Goal: Task Accomplishment & Management: Manage account settings

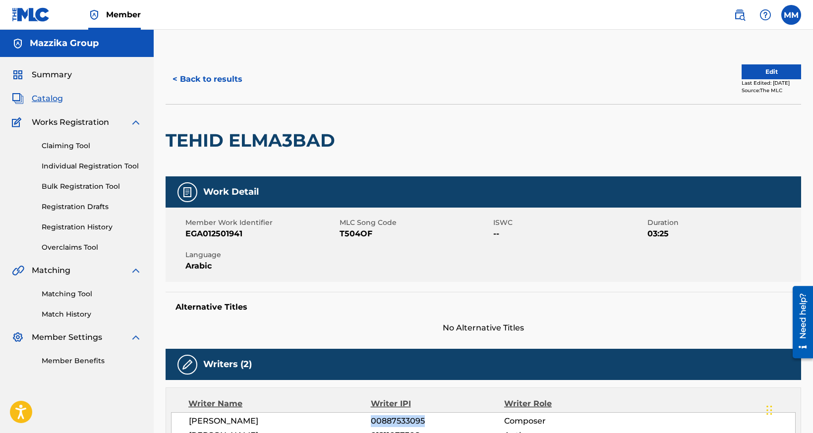
click at [36, 98] on span "Catalog" at bounding box center [47, 99] width 31 height 12
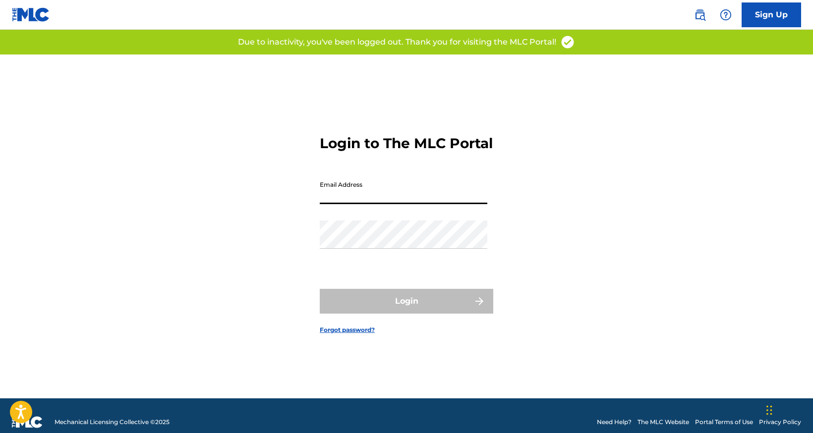
click at [371, 200] on input "Email Address" at bounding box center [404, 190] width 168 height 28
click at [313, 229] on div "Login to The MLC Portal Email Address Password Login Forgot password?" at bounding box center [406, 227] width 694 height 344
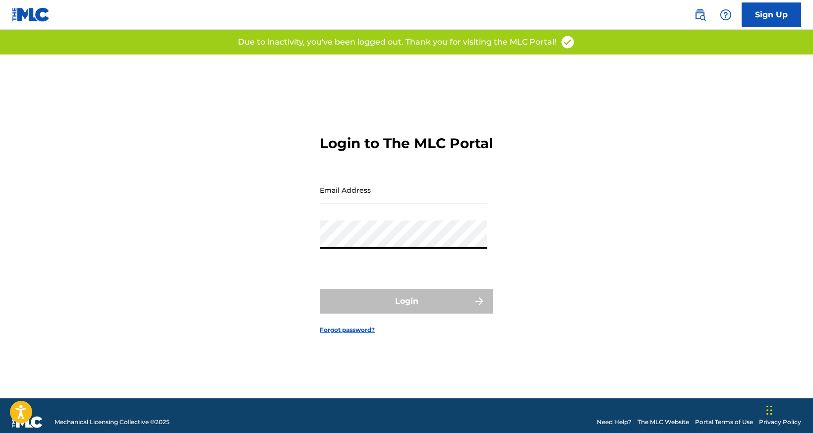
type input "[EMAIL_ADDRESS][DOMAIN_NAME]"
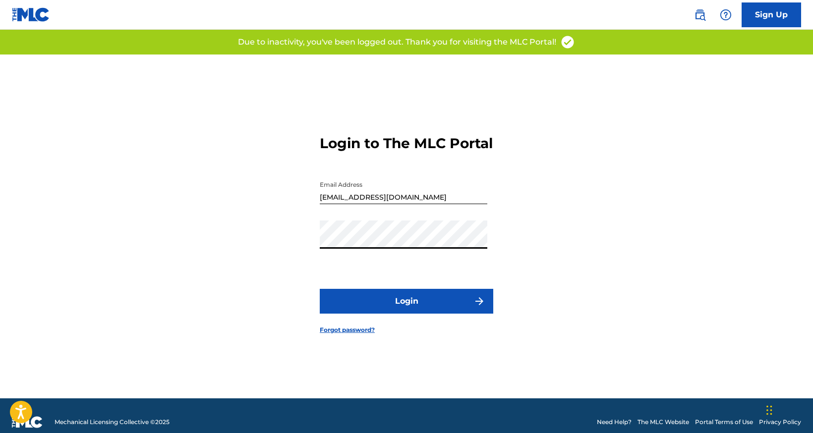
click at [402, 309] on button "Login" at bounding box center [406, 301] width 173 height 25
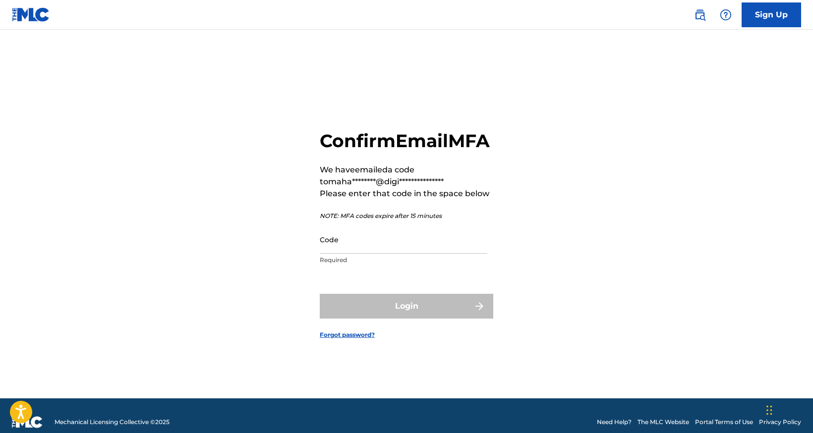
click at [125, 201] on div "**********" at bounding box center [406, 227] width 694 height 344
paste input "641155"
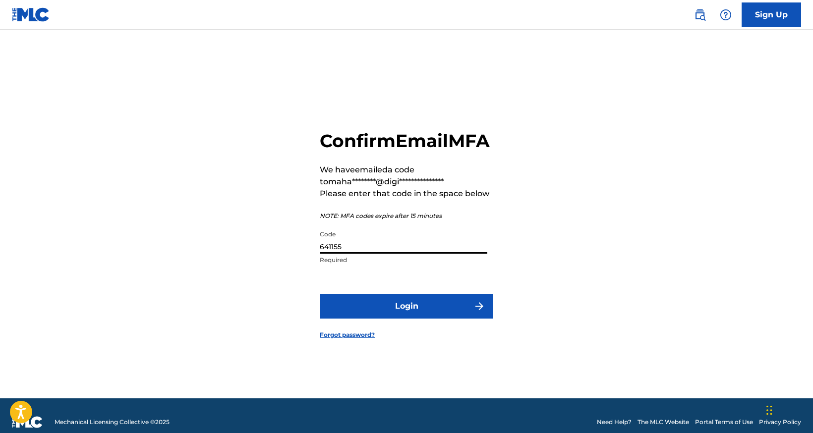
type input "641155"
click at [393, 317] on button "Login" at bounding box center [406, 306] width 173 height 25
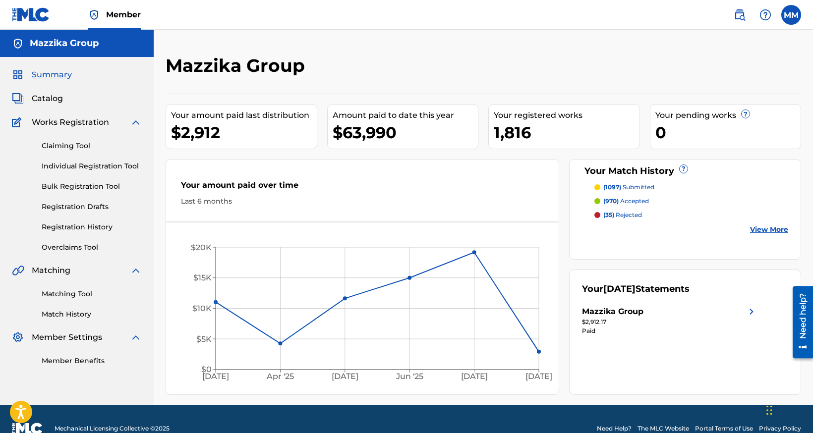
click at [39, 98] on span "Catalog" at bounding box center [47, 99] width 31 height 12
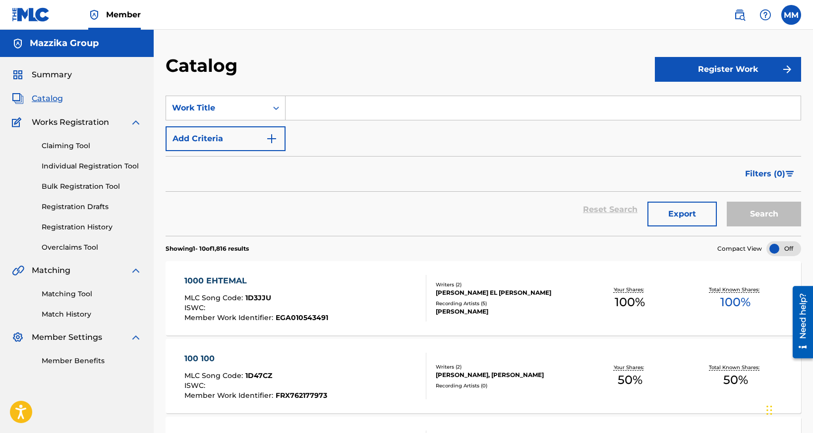
click at [324, 106] on input "Search Form" at bounding box center [542, 108] width 515 height 24
paste input "Set Elhosn"
type input "Set Elhosn"
click at [748, 210] on button "Search" at bounding box center [764, 214] width 74 height 25
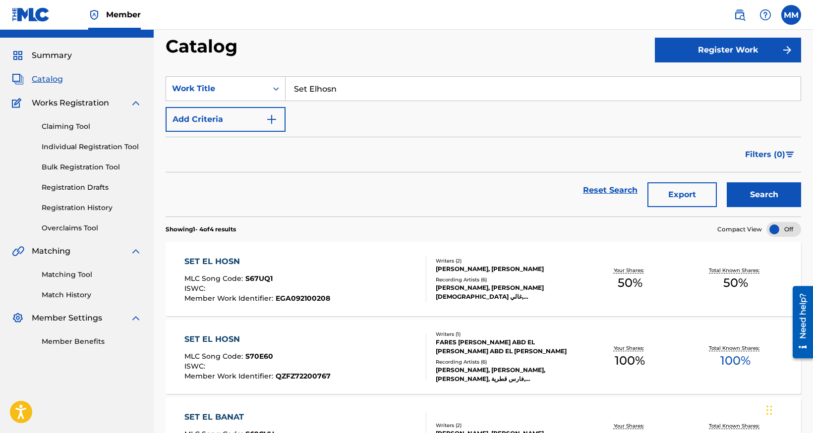
scroll to position [50, 0]
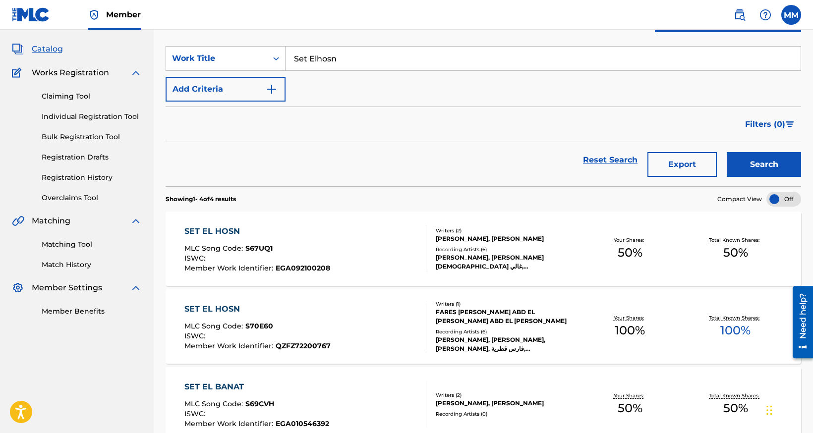
click at [206, 231] on div "SET EL HOSN" at bounding box center [257, 232] width 146 height 12
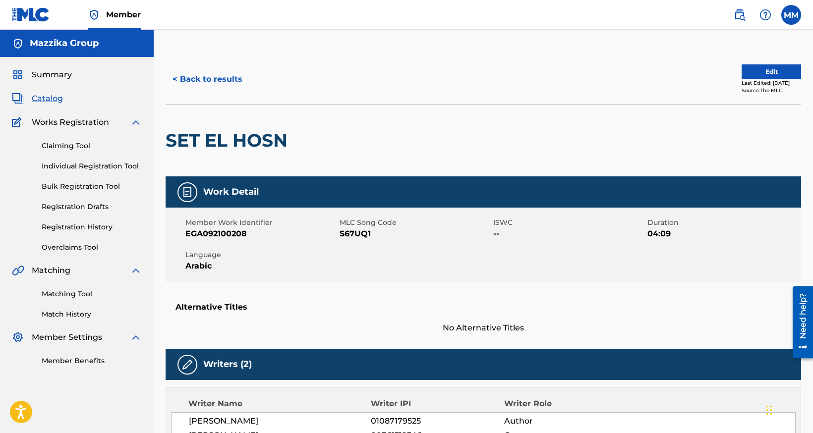
click at [747, 74] on button "Edit" at bounding box center [770, 71] width 59 height 15
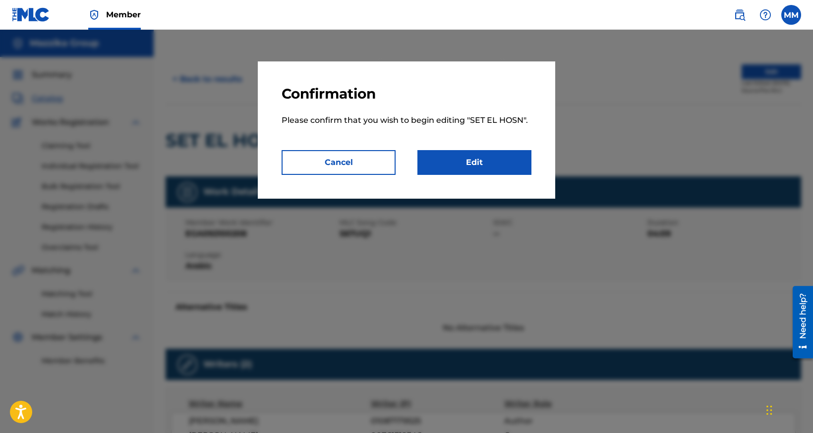
click at [495, 160] on link "Edit" at bounding box center [474, 162] width 114 height 25
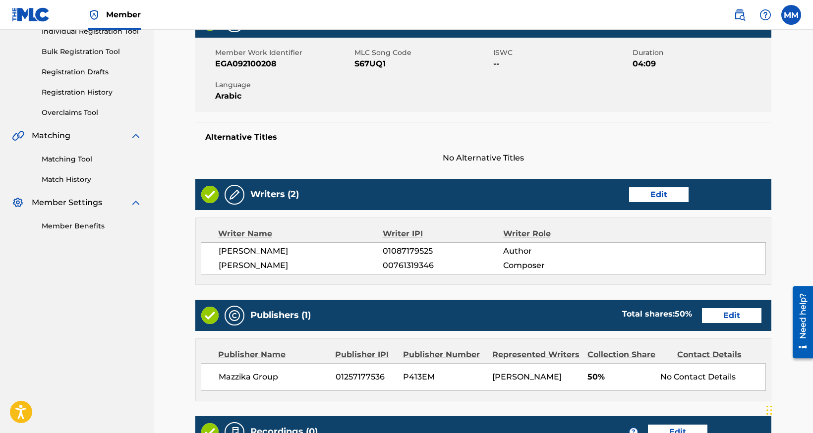
scroll to position [149, 0]
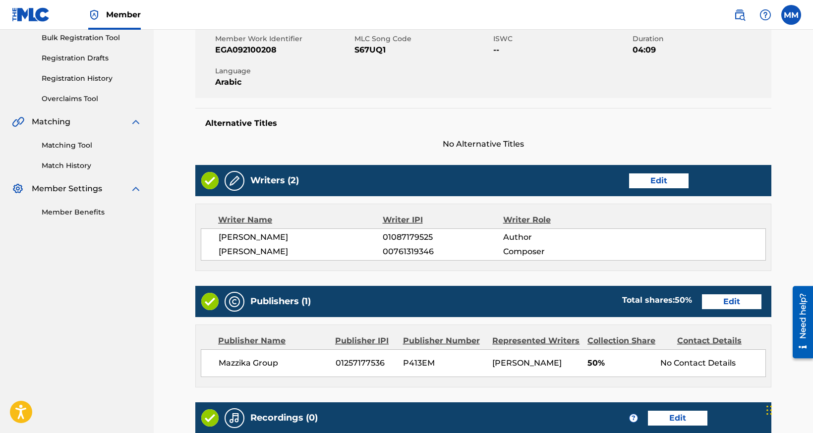
click at [647, 180] on link "Edit" at bounding box center [658, 180] width 59 height 15
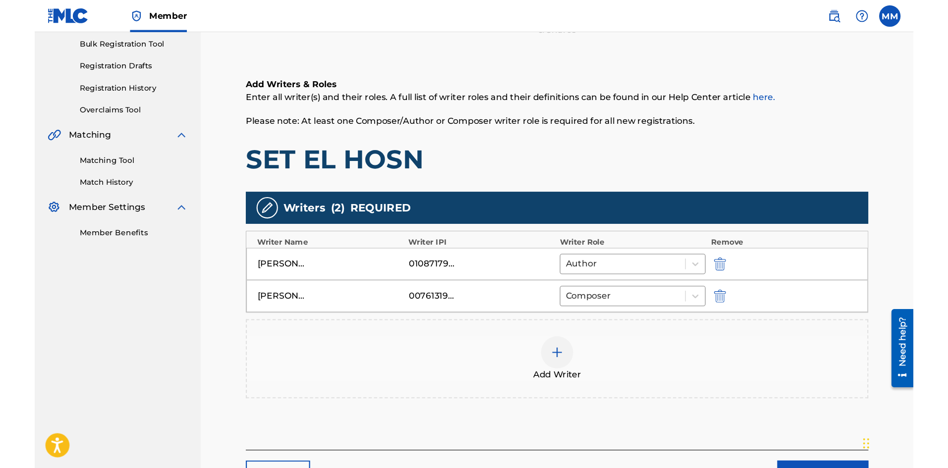
scroll to position [149, 0]
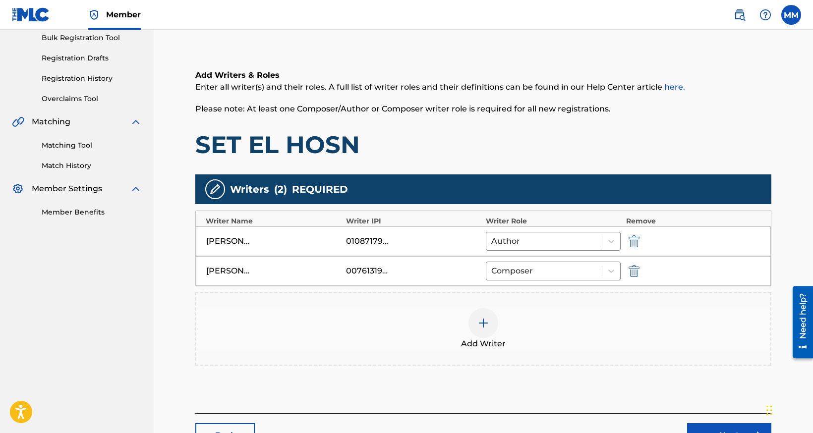
click at [483, 322] on img at bounding box center [483, 323] width 12 height 12
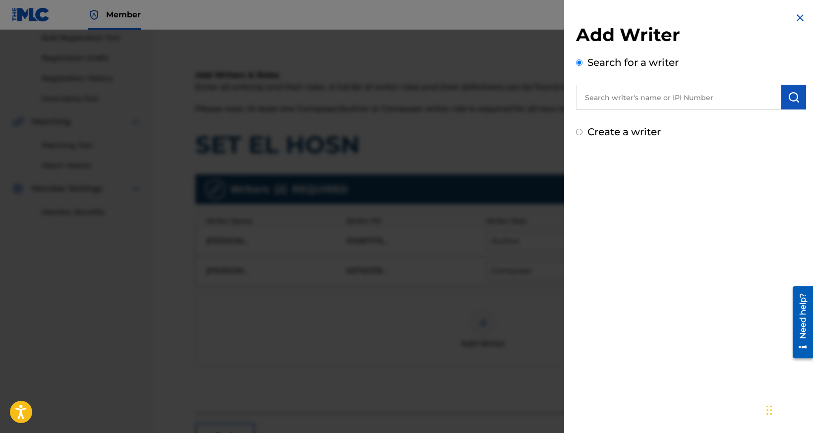
paste input "1245408369"
click at [583, 95] on input "1245408369" at bounding box center [678, 97] width 205 height 25
type input "01245408369"
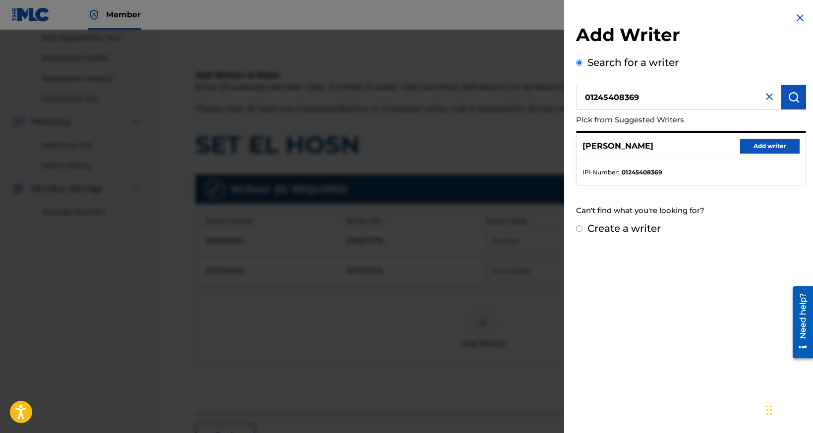
click at [760, 144] on button "Add writer" at bounding box center [769, 146] width 59 height 15
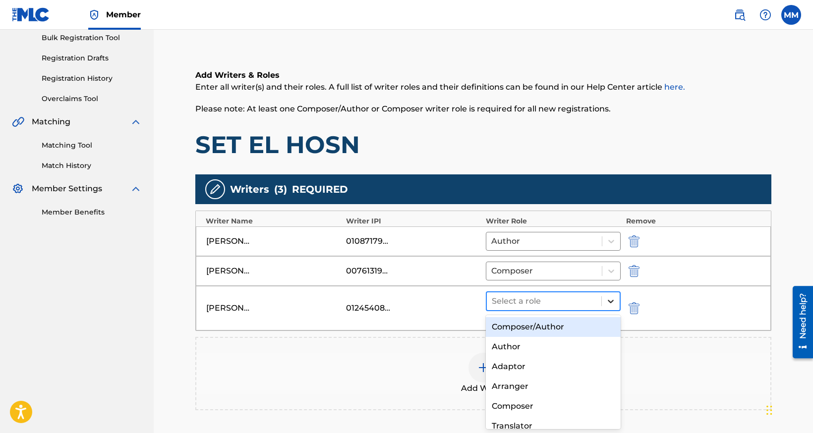
click at [610, 302] on icon at bounding box center [611, 301] width 6 height 3
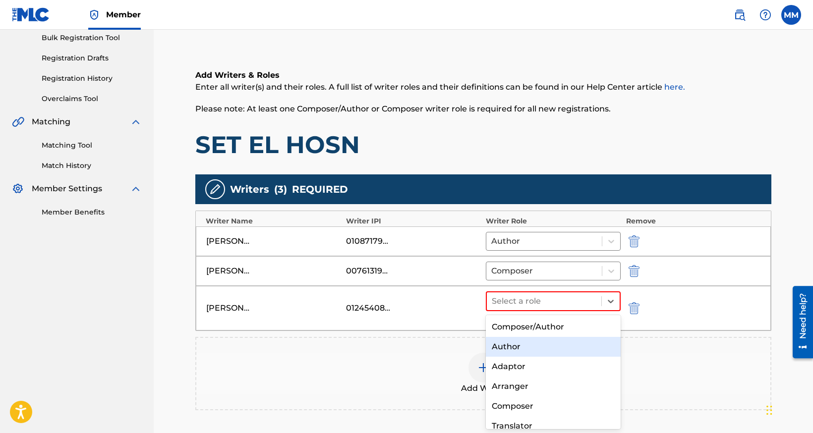
click at [542, 347] on div "Author" at bounding box center [553, 347] width 135 height 20
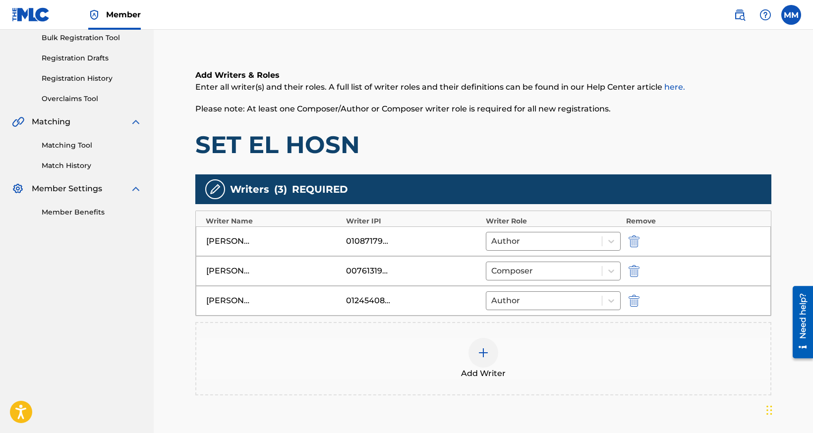
click at [632, 242] on img "submit" at bounding box center [633, 241] width 11 height 12
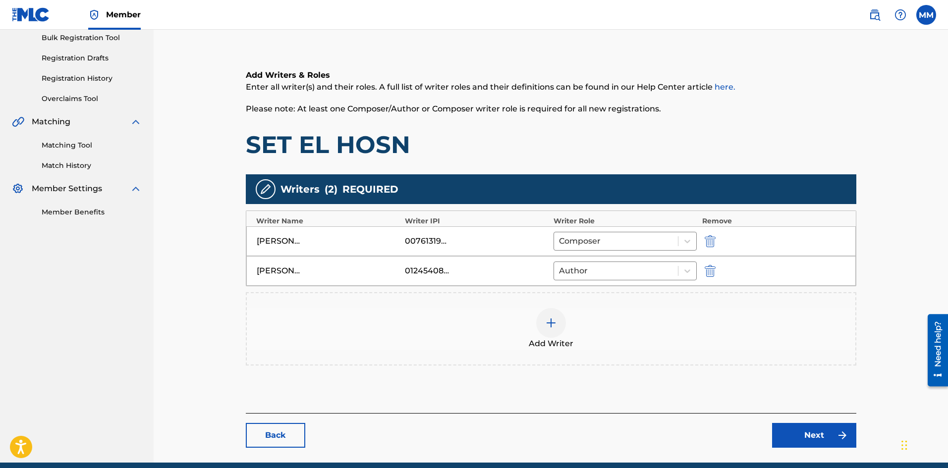
click at [802, 433] on link "Next" at bounding box center [814, 435] width 84 height 25
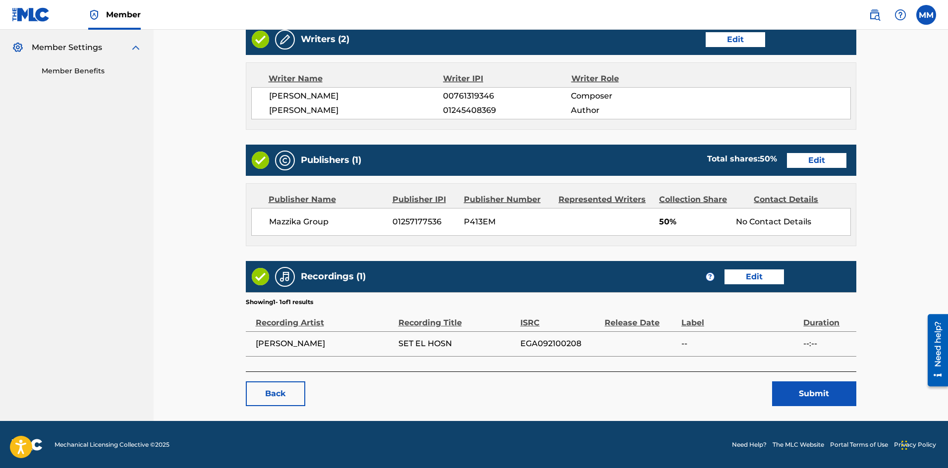
scroll to position [290, 0]
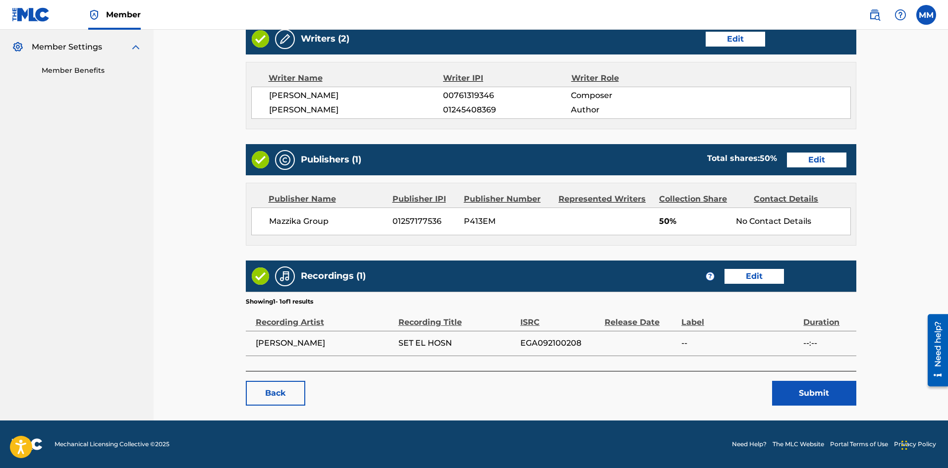
click at [812, 161] on link "Edit" at bounding box center [816, 160] width 59 height 15
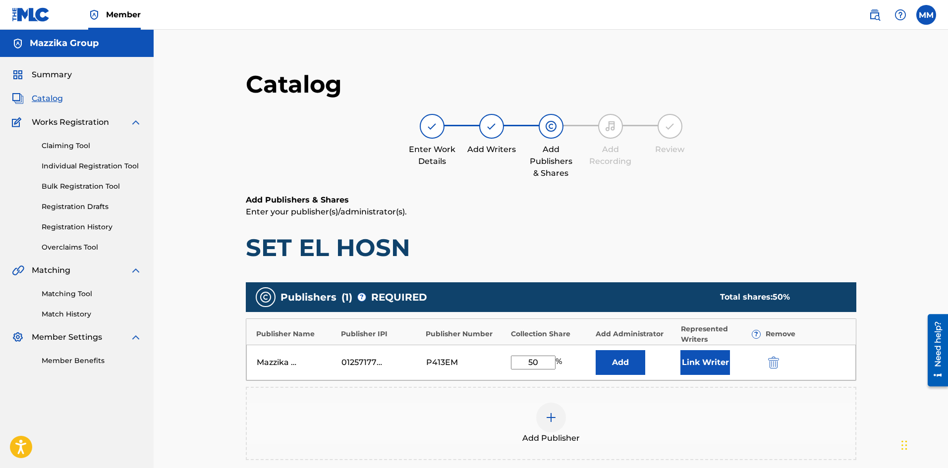
click at [699, 360] on button "Link Writer" at bounding box center [706, 362] width 50 height 25
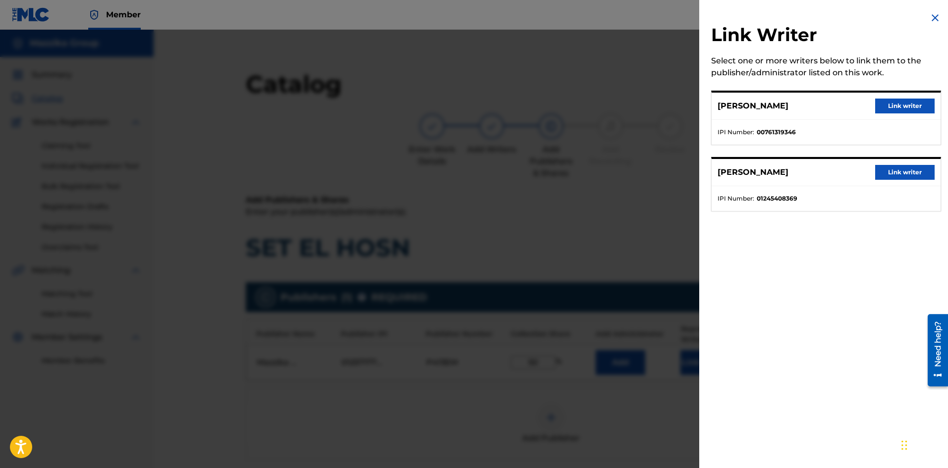
click at [812, 109] on button "Link writer" at bounding box center [904, 106] width 59 height 15
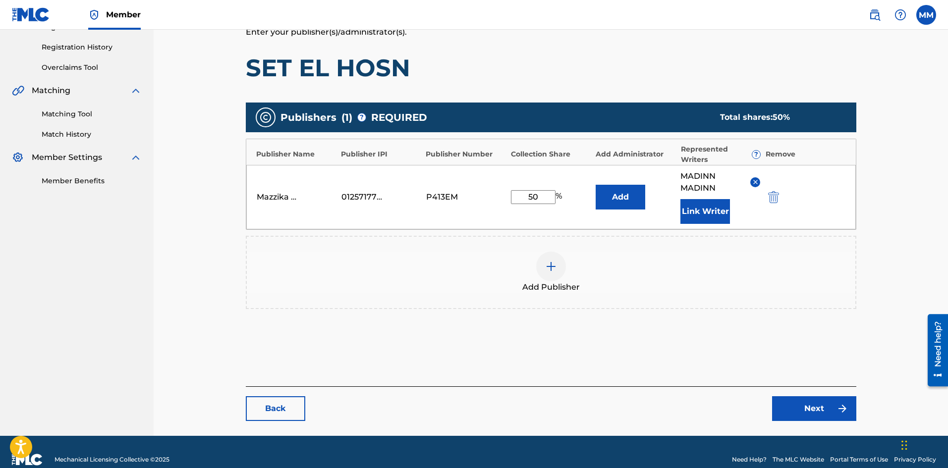
scroll to position [195, 0]
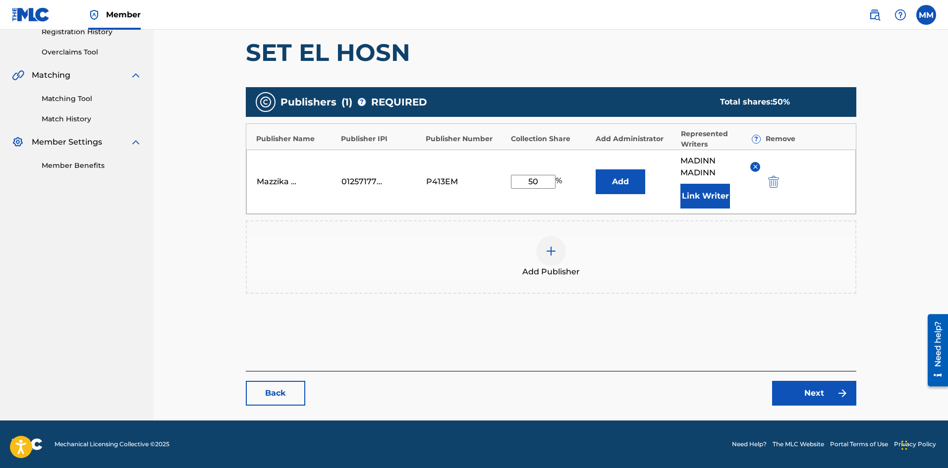
click at [812, 390] on link "Next" at bounding box center [814, 393] width 84 height 25
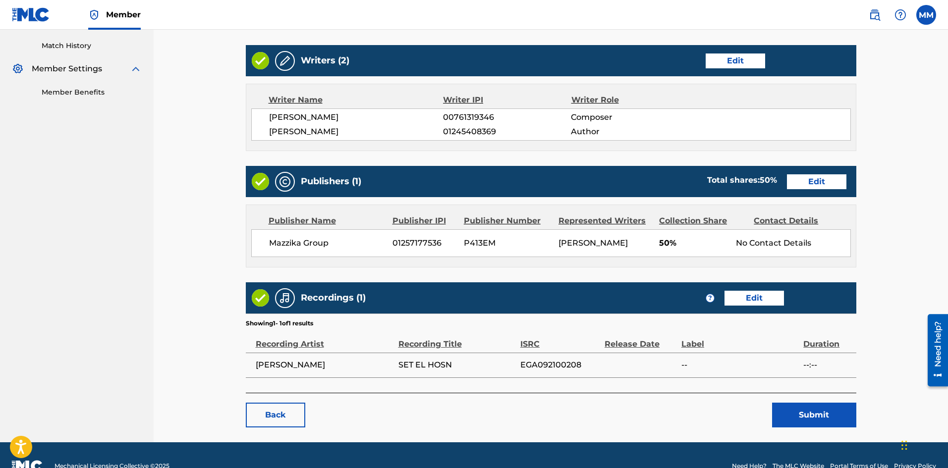
scroll to position [290, 0]
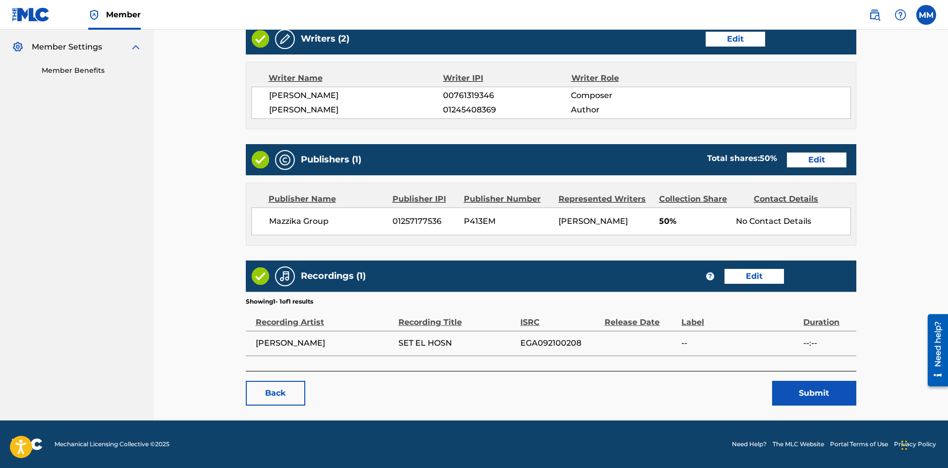
click at [188, 133] on div "< Back SET EL HOSN Work Detail Edit Member Work Identifier EGA092100208 MLC Son…" at bounding box center [551, 80] width 795 height 682
click at [806, 393] on button "Submit" at bounding box center [814, 393] width 84 height 25
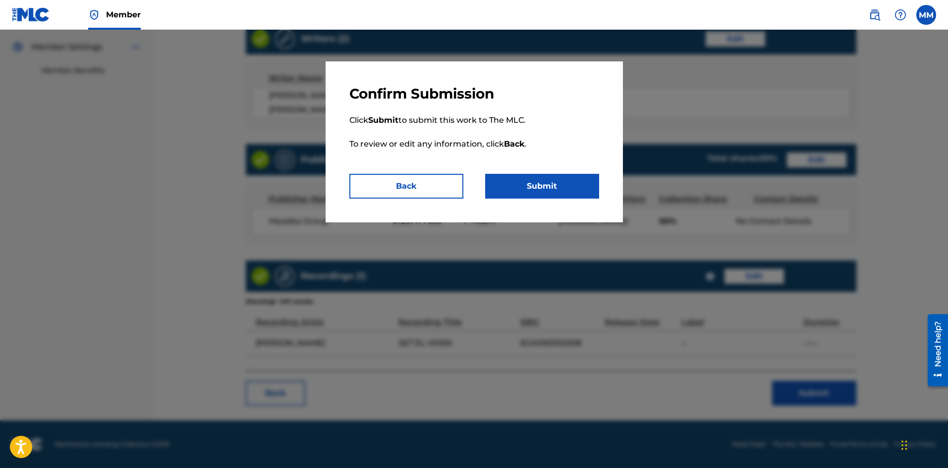
click at [553, 182] on button "Submit" at bounding box center [542, 186] width 114 height 25
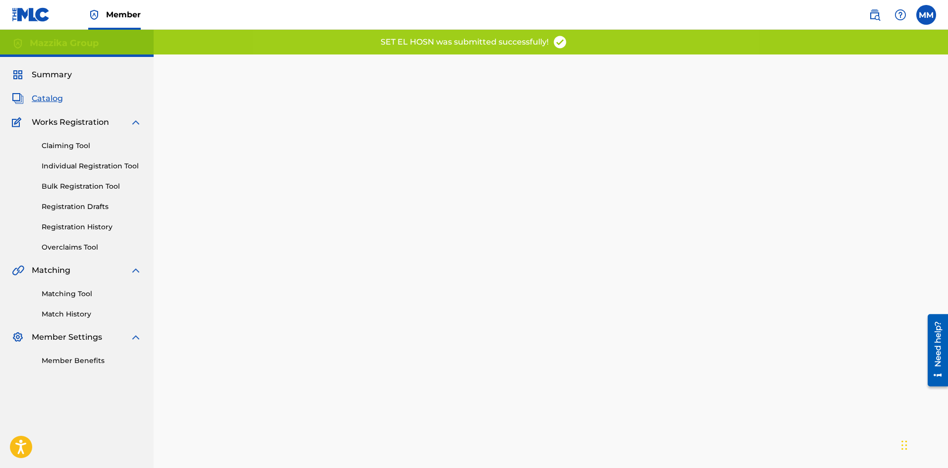
scroll to position [102, 0]
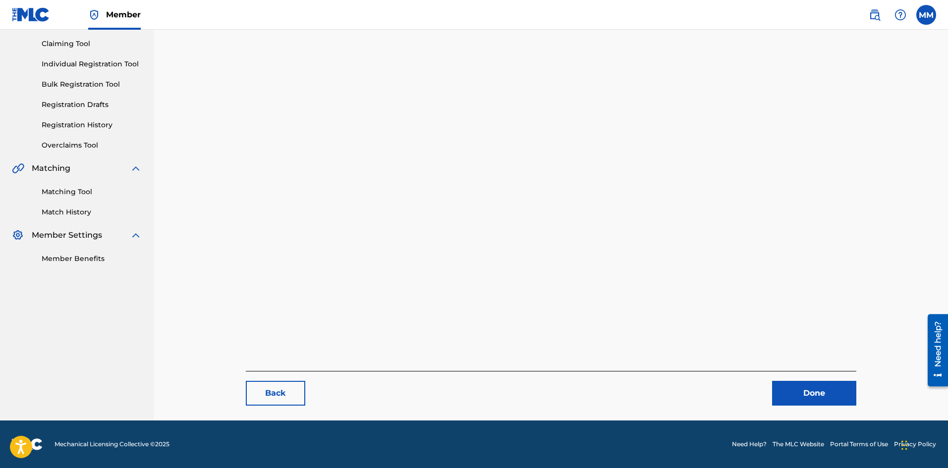
drag, startPoint x: 816, startPoint y: 398, endPoint x: 801, endPoint y: 392, distance: 16.2
click at [812, 398] on link "Done" at bounding box center [814, 393] width 84 height 25
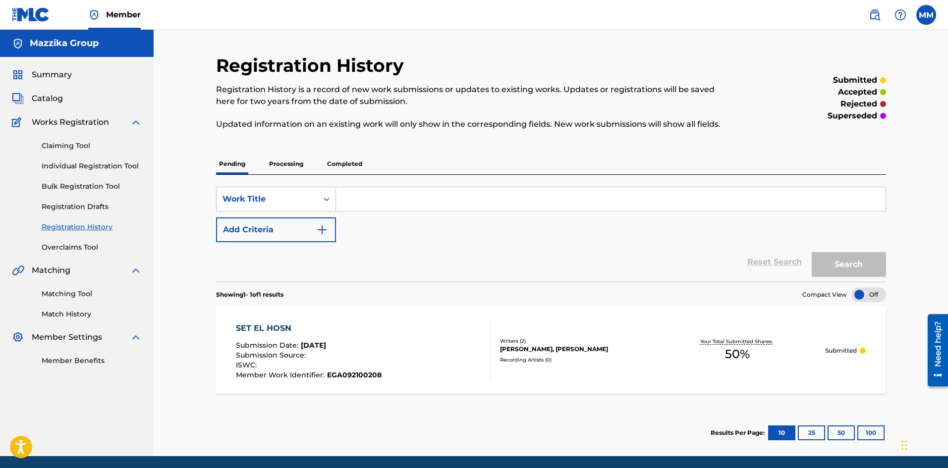
click at [56, 102] on span "Catalog" at bounding box center [47, 99] width 31 height 12
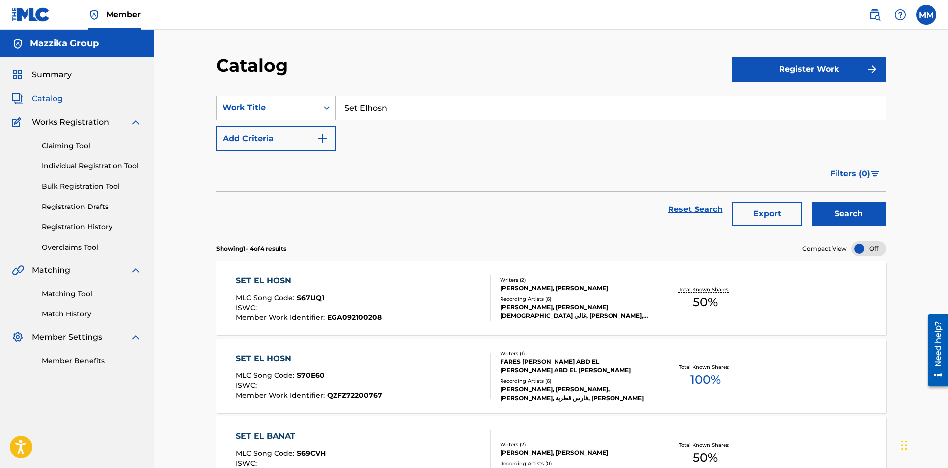
click at [435, 114] on input "Set Elhosn" at bounding box center [611, 108] width 550 height 24
paste input "Gabo Serto"
type input "Gabo Serto"
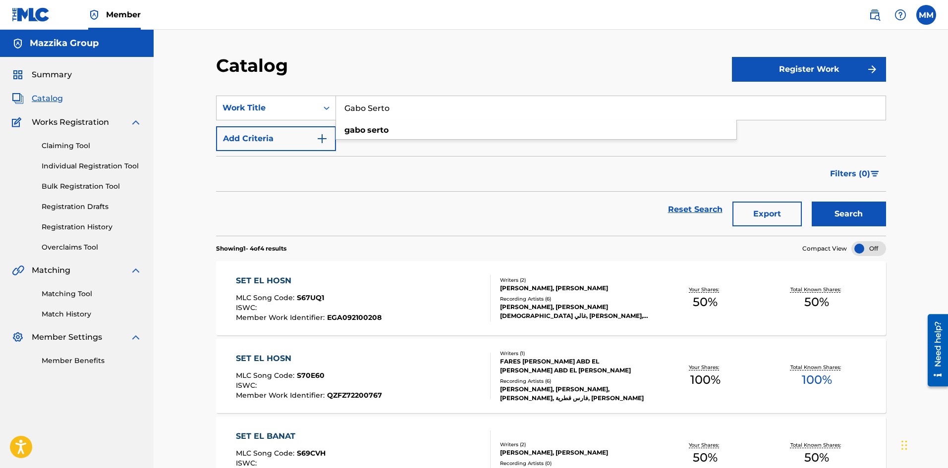
click at [812, 214] on button "Search" at bounding box center [849, 214] width 74 height 25
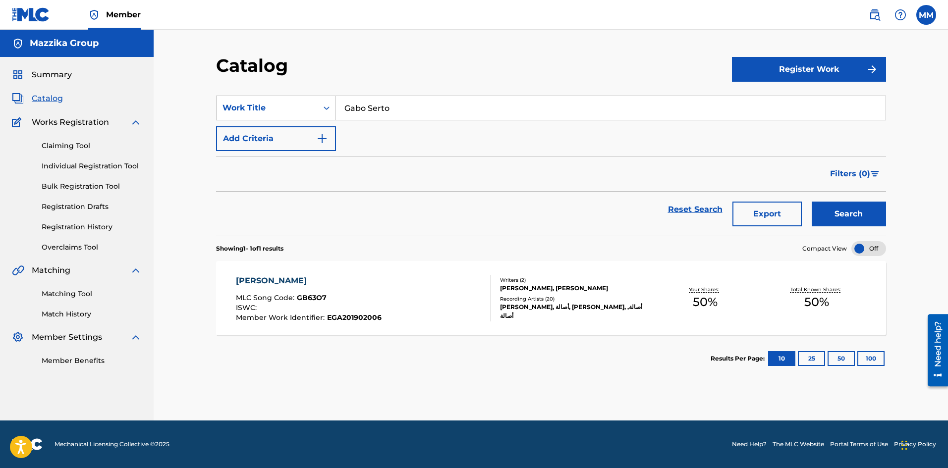
click at [259, 279] on div "[PERSON_NAME]" at bounding box center [309, 281] width 146 height 12
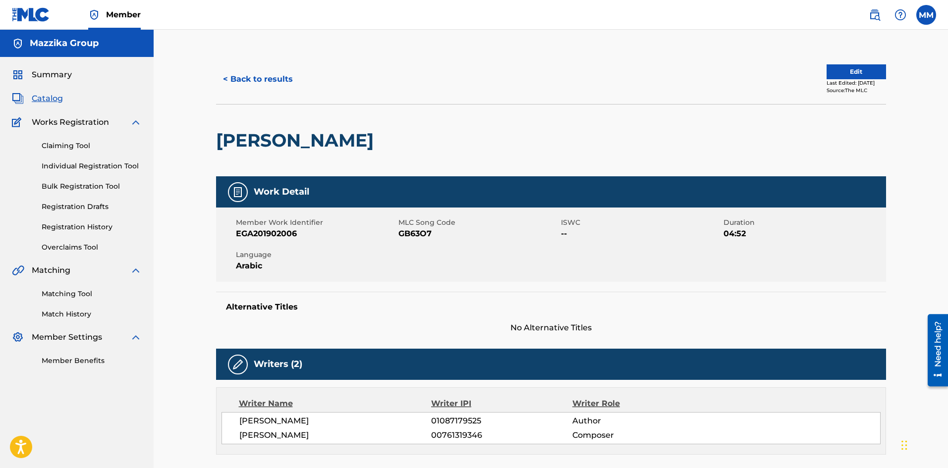
click at [812, 69] on button "Edit" at bounding box center [856, 71] width 59 height 15
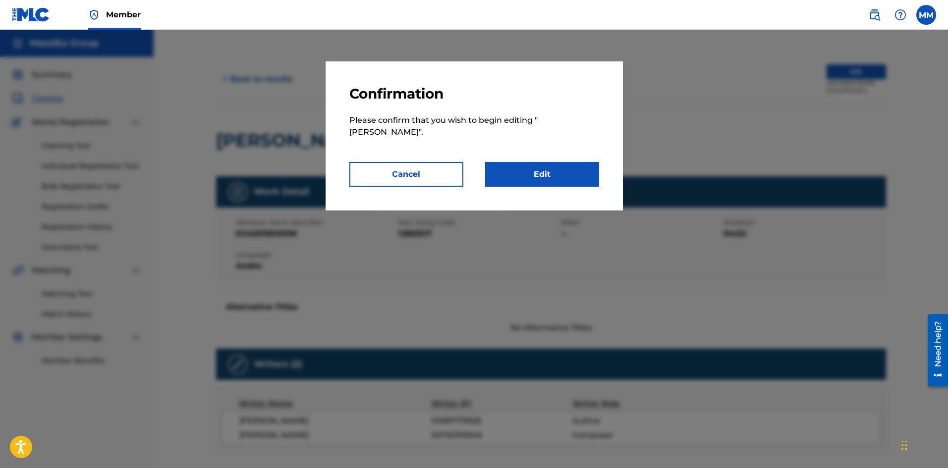
click at [557, 162] on link "Edit" at bounding box center [542, 174] width 114 height 25
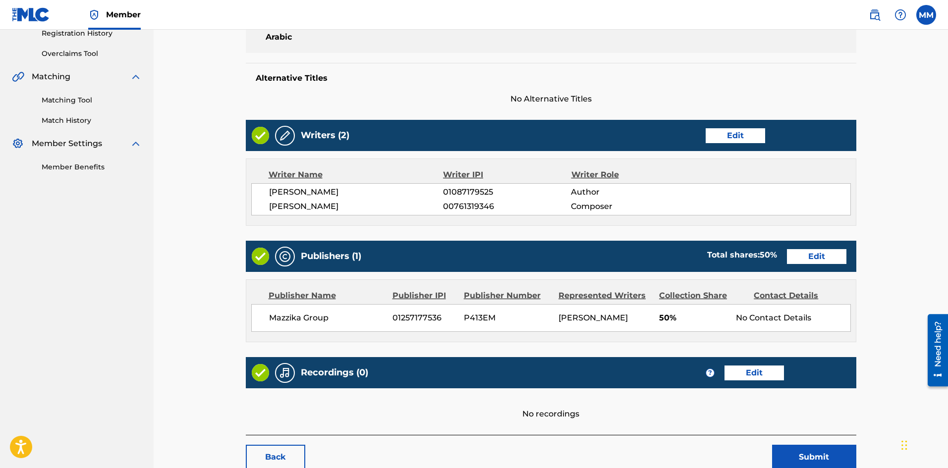
scroll to position [198, 0]
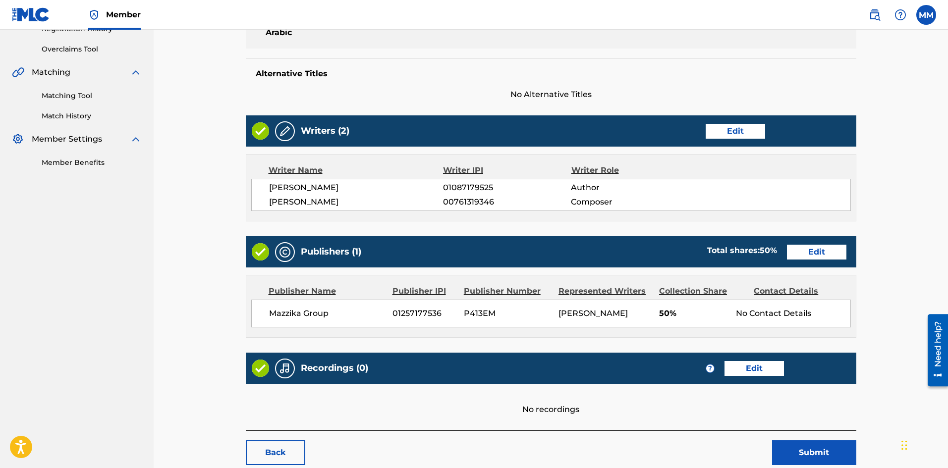
click at [718, 130] on link "Edit" at bounding box center [735, 131] width 59 height 15
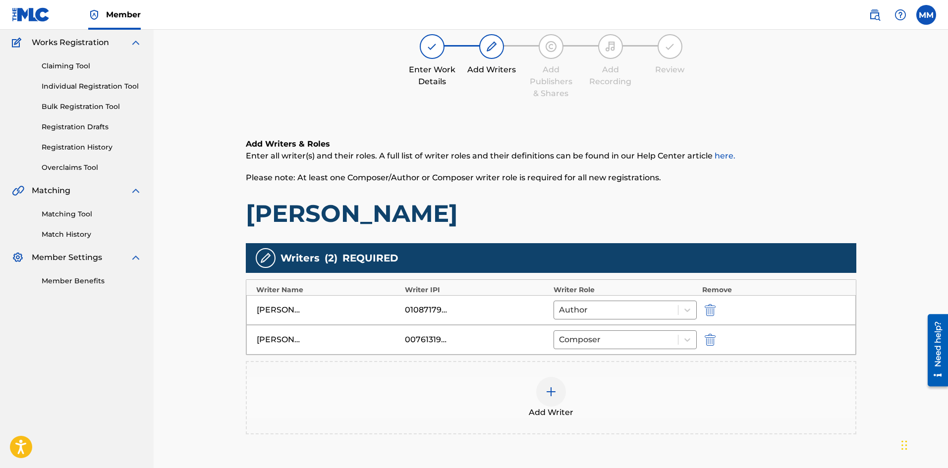
scroll to position [149, 0]
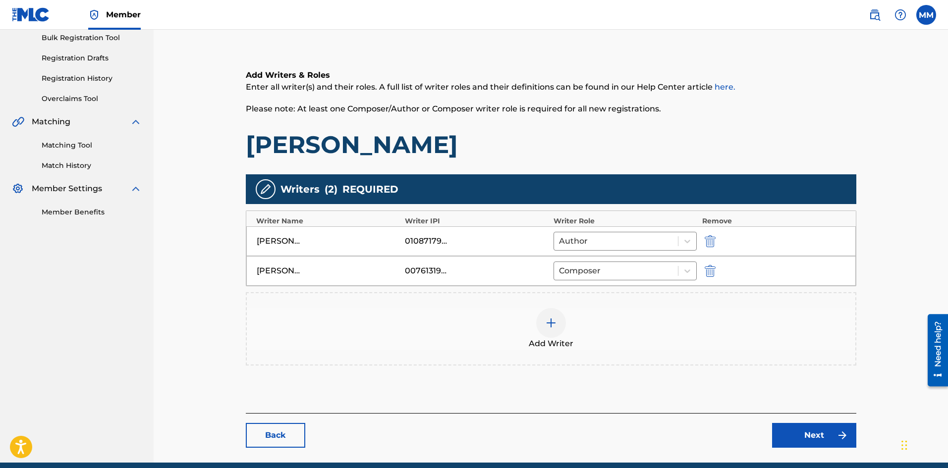
click at [549, 323] on img at bounding box center [551, 323] width 12 height 12
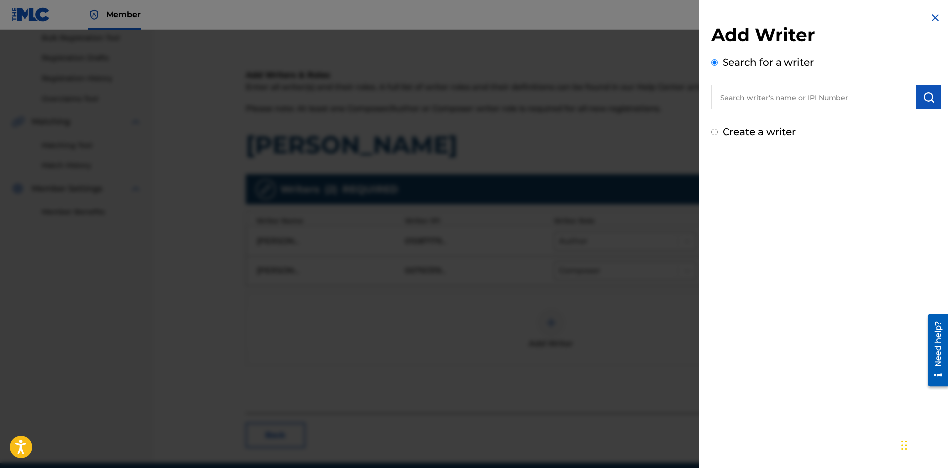
paste input "1245408369"
click at [717, 95] on input "1245408369" at bounding box center [813, 97] width 205 height 25
type input "01245408369"
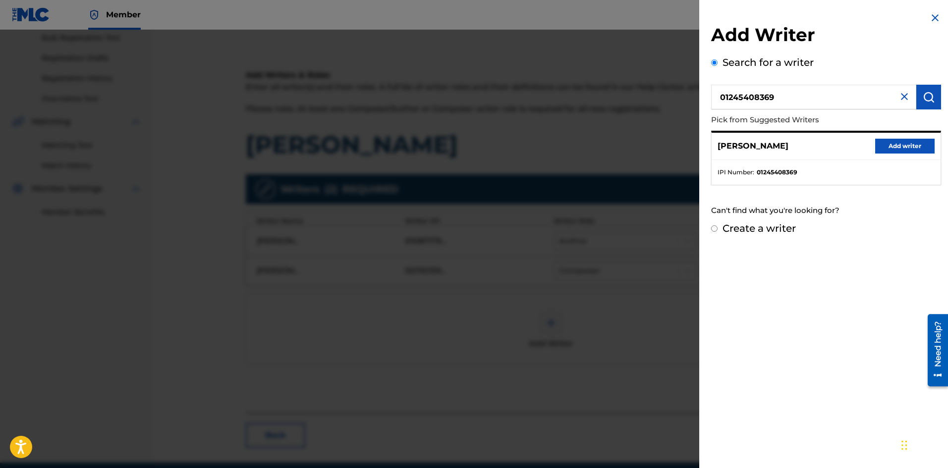
click at [812, 147] on button "Add writer" at bounding box center [904, 146] width 59 height 15
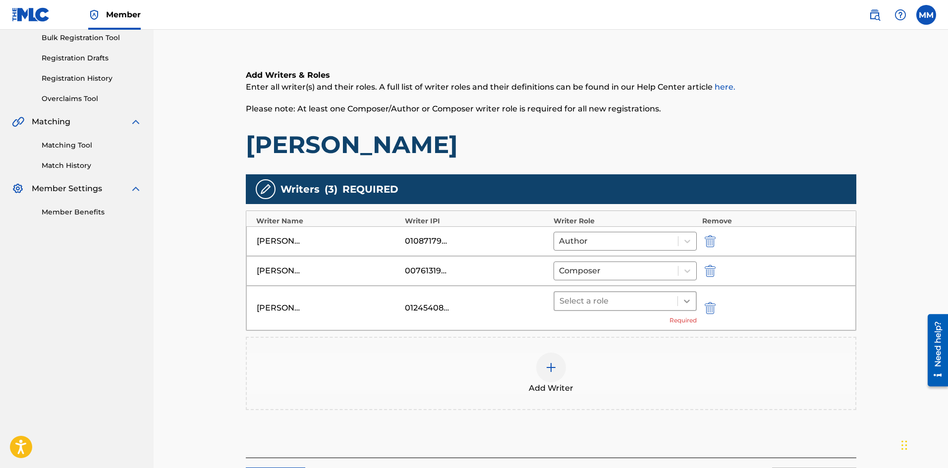
click at [687, 301] on icon at bounding box center [687, 301] width 10 height 10
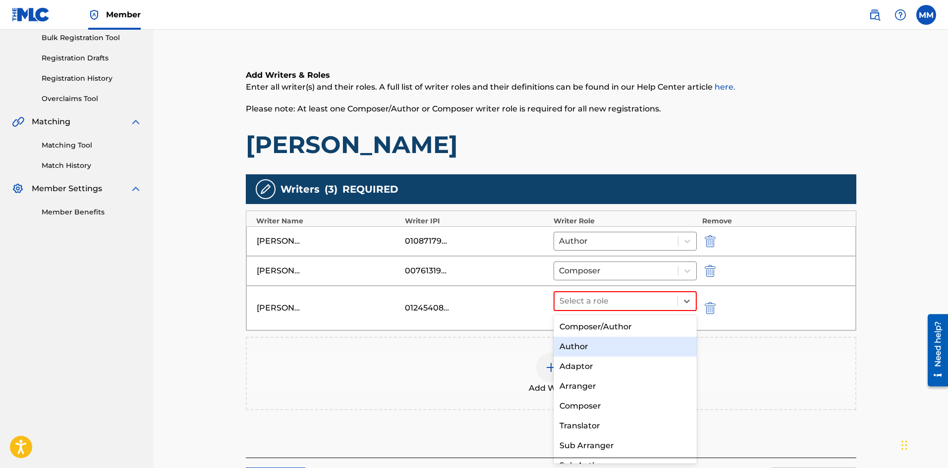
click at [600, 346] on div "Author" at bounding box center [626, 347] width 144 height 20
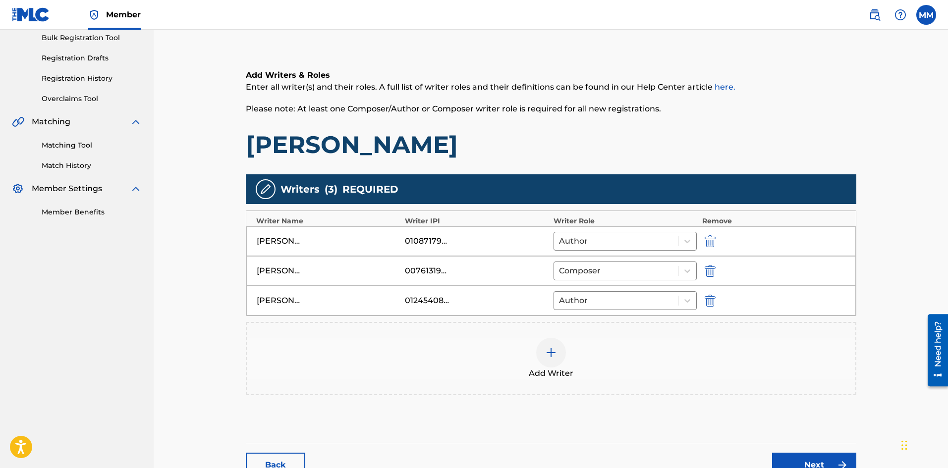
click at [713, 243] on img "submit" at bounding box center [710, 241] width 11 height 12
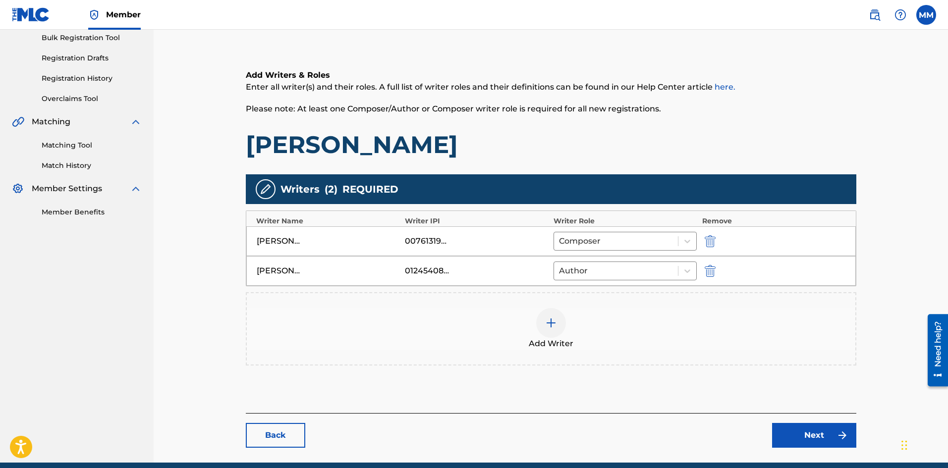
click at [787, 433] on link "Next" at bounding box center [814, 435] width 84 height 25
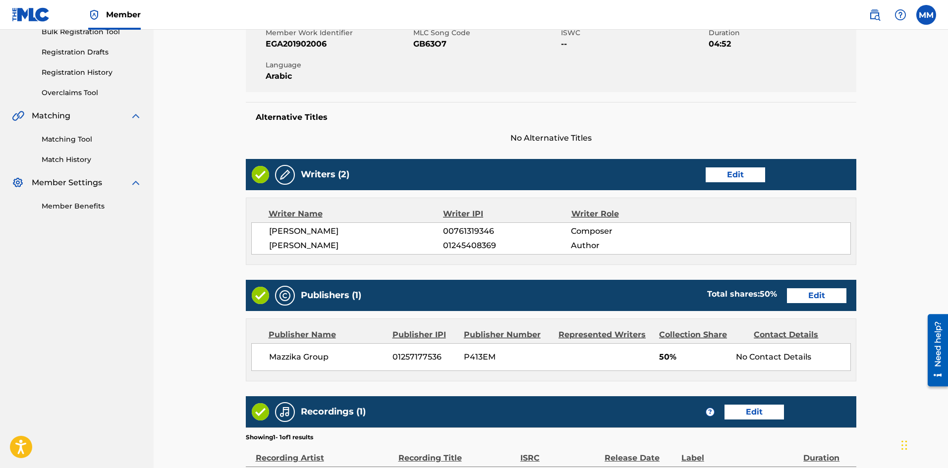
scroll to position [198, 0]
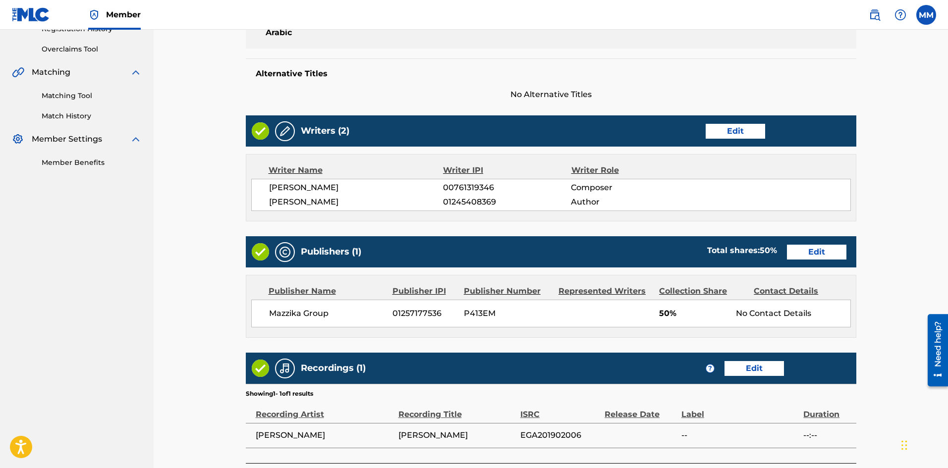
click at [812, 256] on link "Edit" at bounding box center [816, 252] width 59 height 15
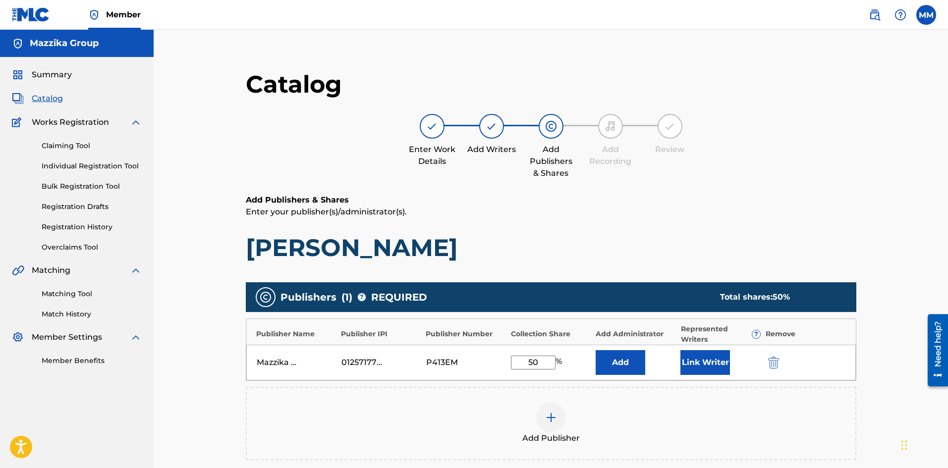
click at [714, 362] on button "Link Writer" at bounding box center [706, 362] width 50 height 25
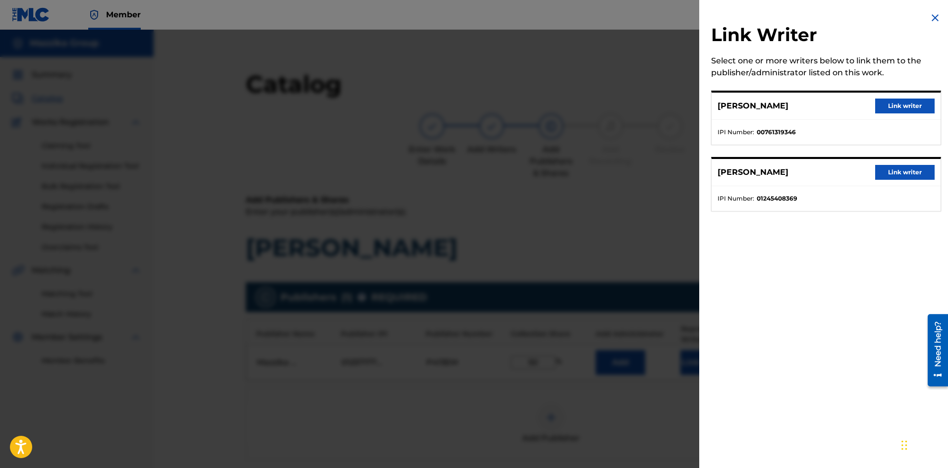
click at [812, 106] on button "Link writer" at bounding box center [904, 106] width 59 height 15
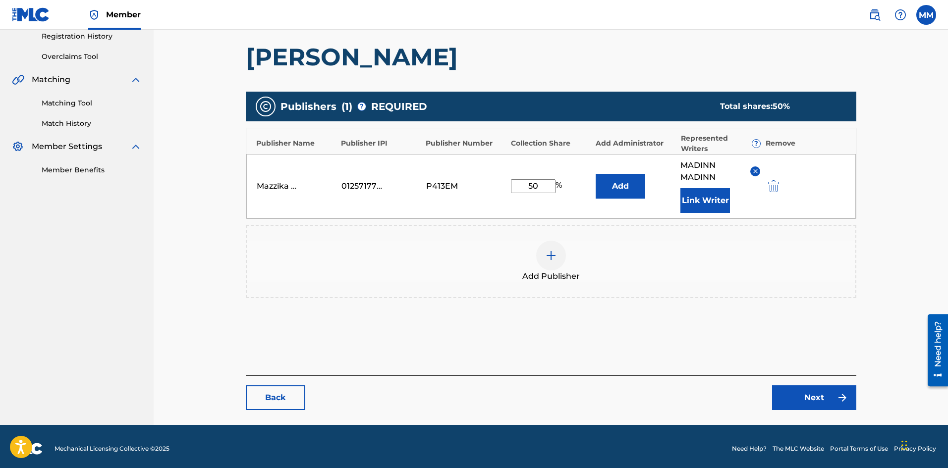
scroll to position [195, 0]
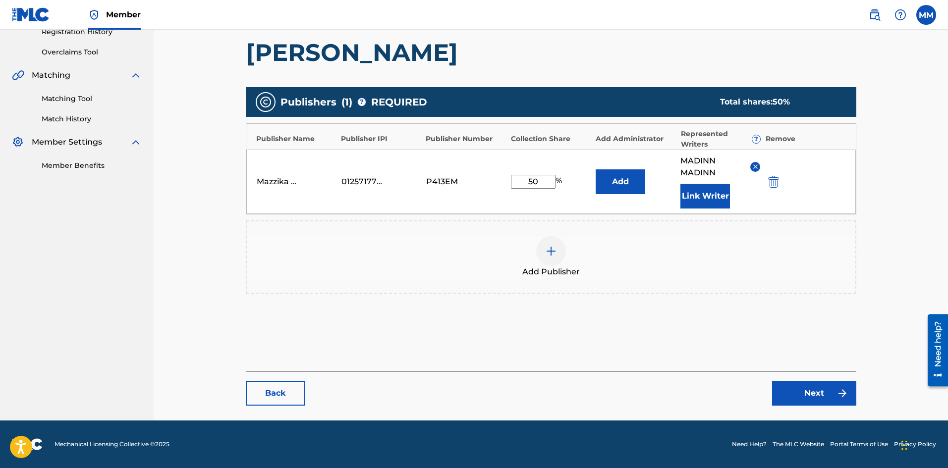
click at [791, 394] on link "Next" at bounding box center [814, 393] width 84 height 25
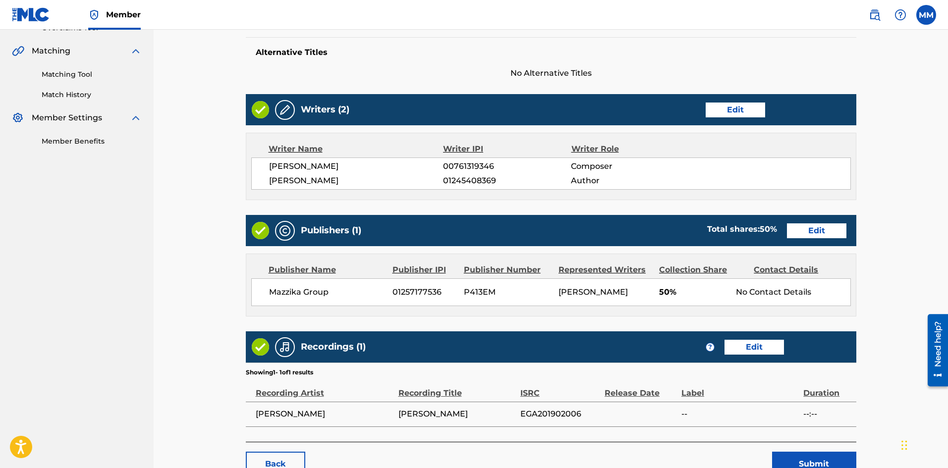
scroll to position [290, 0]
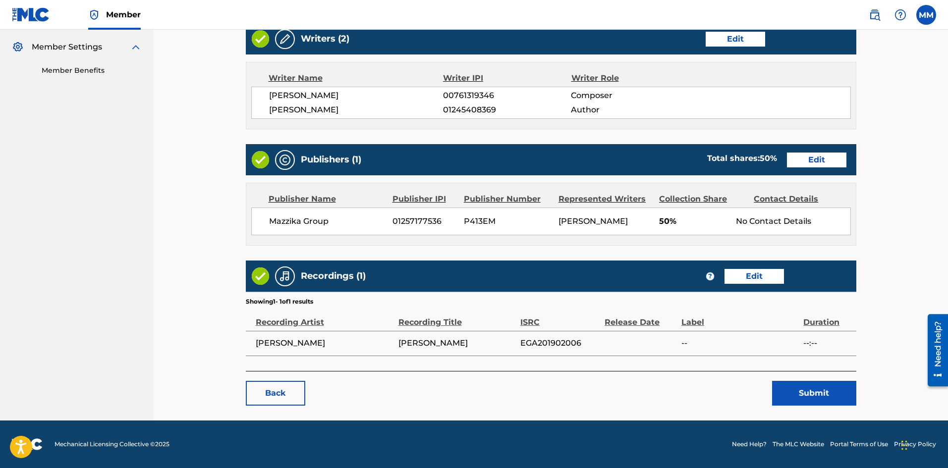
click at [806, 390] on button "Submit" at bounding box center [814, 393] width 84 height 25
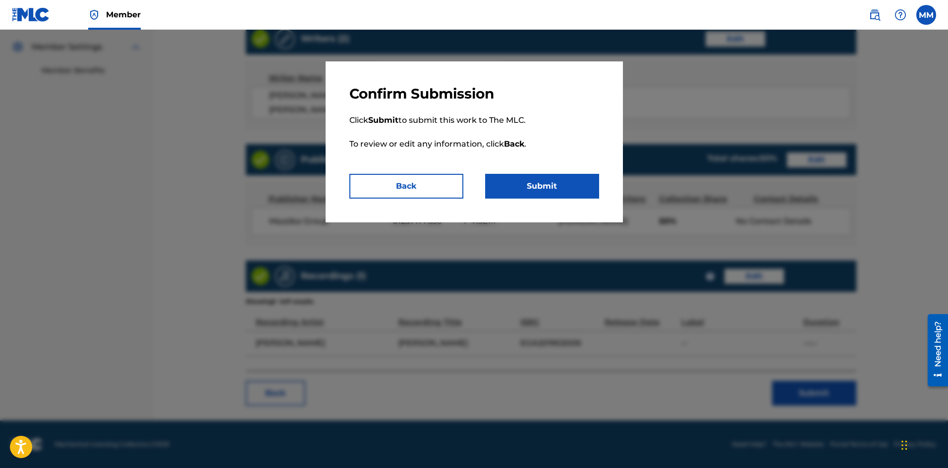
click at [533, 186] on button "Submit" at bounding box center [542, 186] width 114 height 25
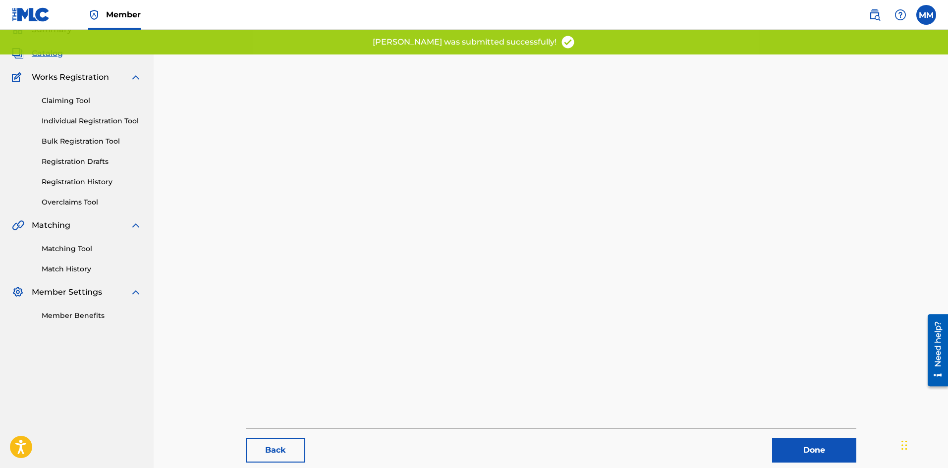
scroll to position [102, 0]
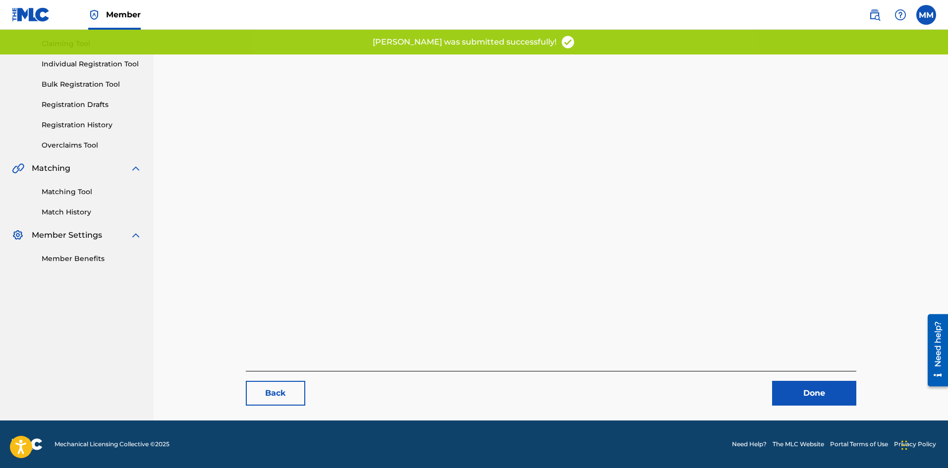
click at [797, 394] on link "Done" at bounding box center [814, 393] width 84 height 25
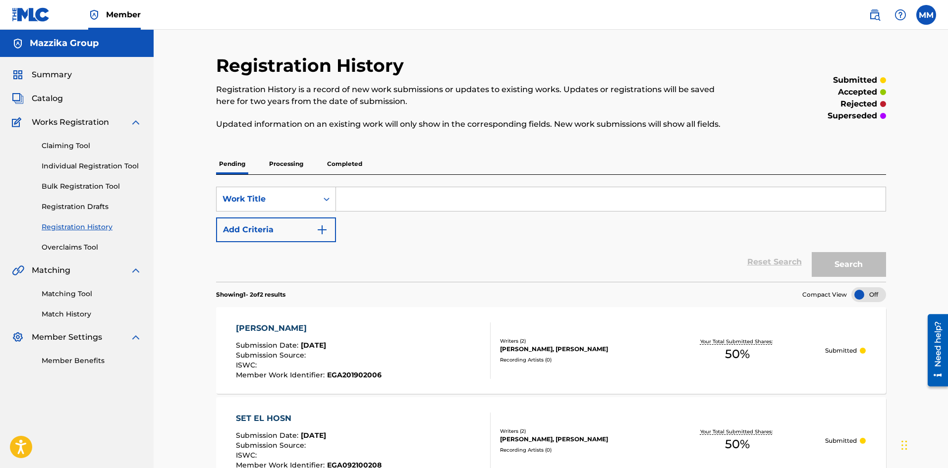
click at [410, 244] on div "Reset Search Search" at bounding box center [551, 262] width 670 height 40
click at [405, 197] on input "Search Form" at bounding box center [611, 199] width 550 height 24
drag, startPoint x: 405, startPoint y: 197, endPoint x: 48, endPoint y: 98, distance: 370.2
click at [48, 98] on span "Catalog" at bounding box center [47, 99] width 31 height 12
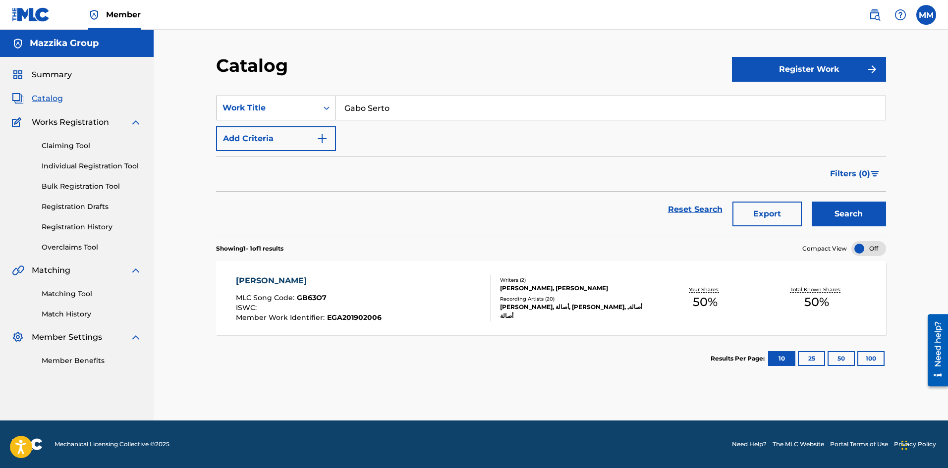
click at [412, 104] on input "Gabo Serto" at bounding box center [611, 108] width 550 height 24
paste input "heirak [PERSON_NAME]"
click at [812, 216] on button "Search" at bounding box center [849, 214] width 74 height 25
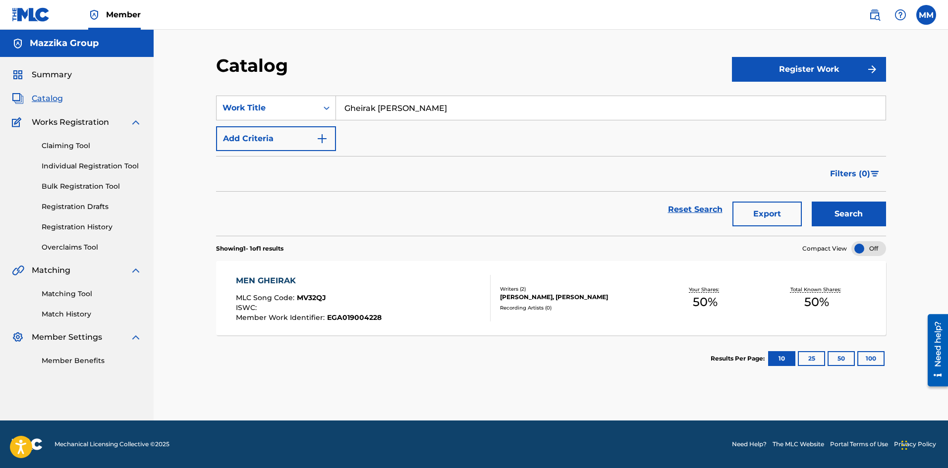
click at [812, 212] on button "Search" at bounding box center [849, 214] width 74 height 25
click at [421, 104] on input "Gheirak [PERSON_NAME]" at bounding box center [611, 108] width 550 height 24
paste input "[PERSON_NAME]"
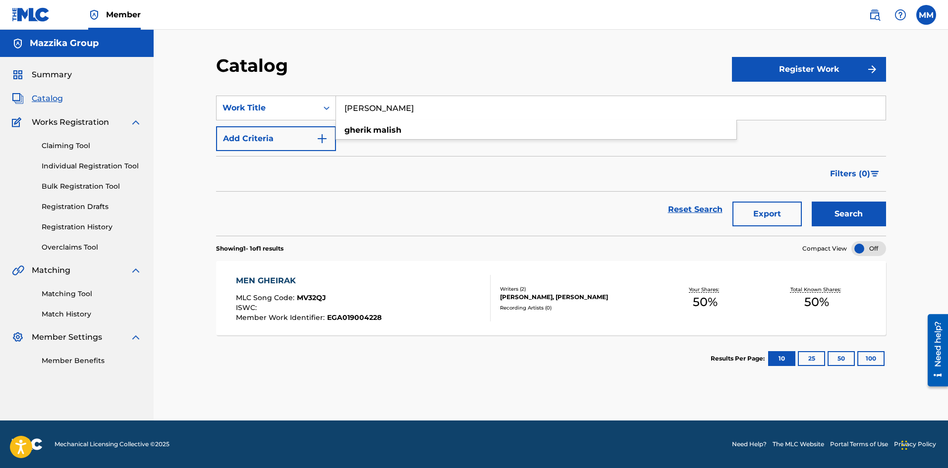
type input "[PERSON_NAME]"
click at [812, 208] on button "Search" at bounding box center [849, 214] width 74 height 25
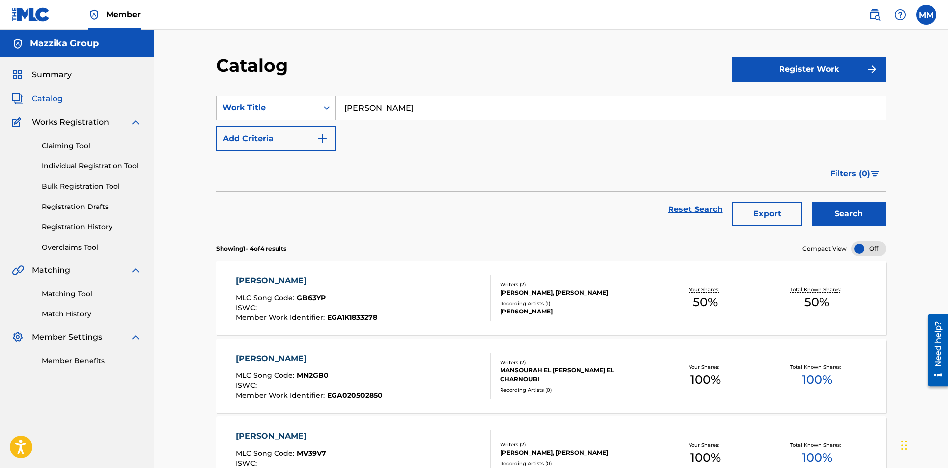
click at [259, 276] on div "[PERSON_NAME]" at bounding box center [306, 281] width 141 height 12
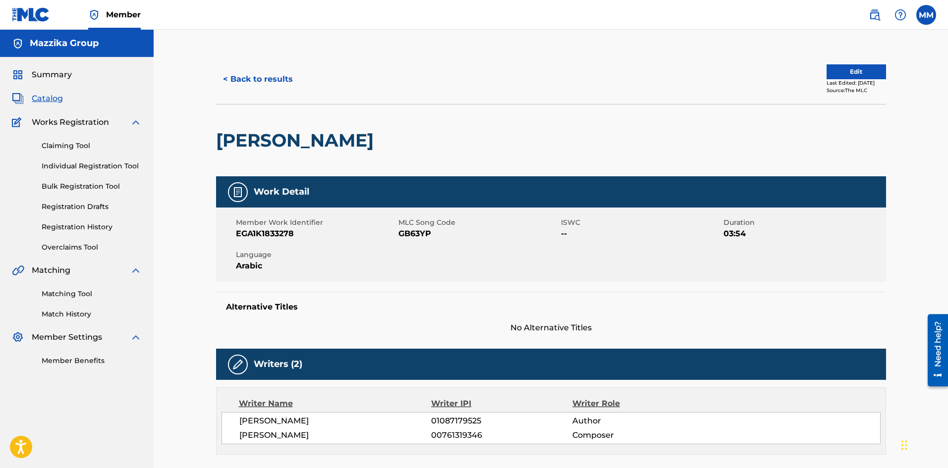
click at [812, 70] on button "Edit" at bounding box center [856, 71] width 59 height 15
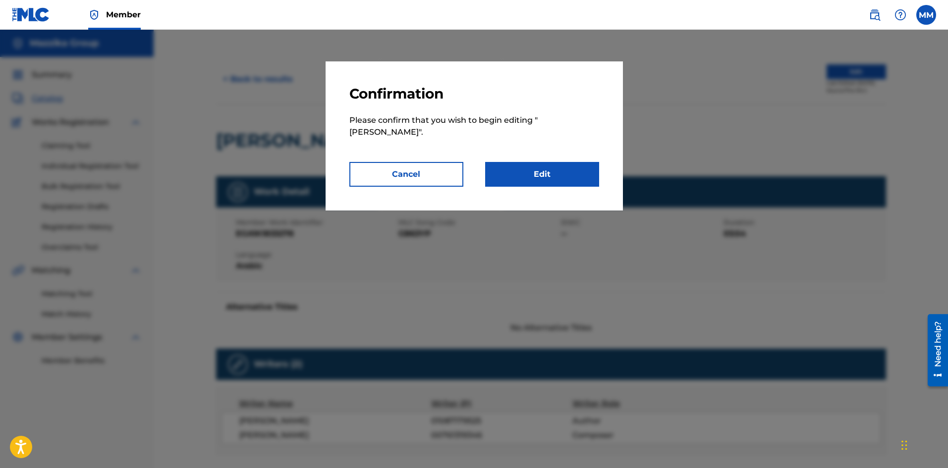
click at [565, 177] on link "Edit" at bounding box center [542, 174] width 114 height 25
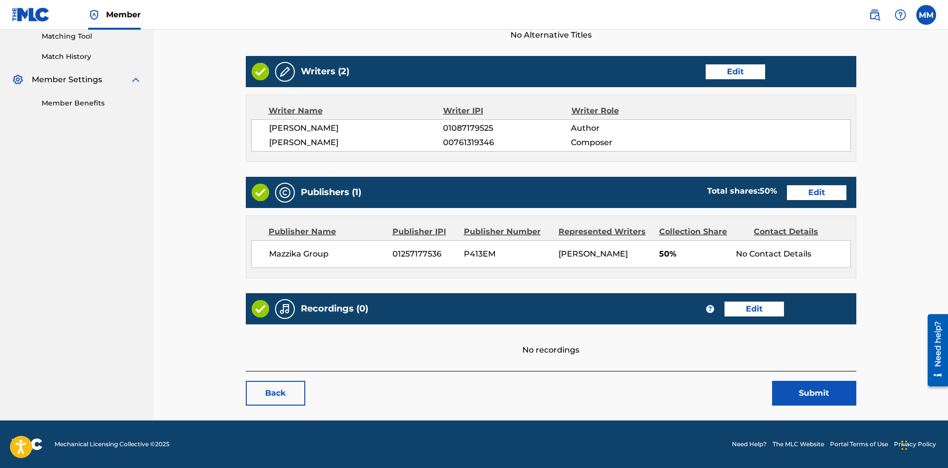
scroll to position [208, 0]
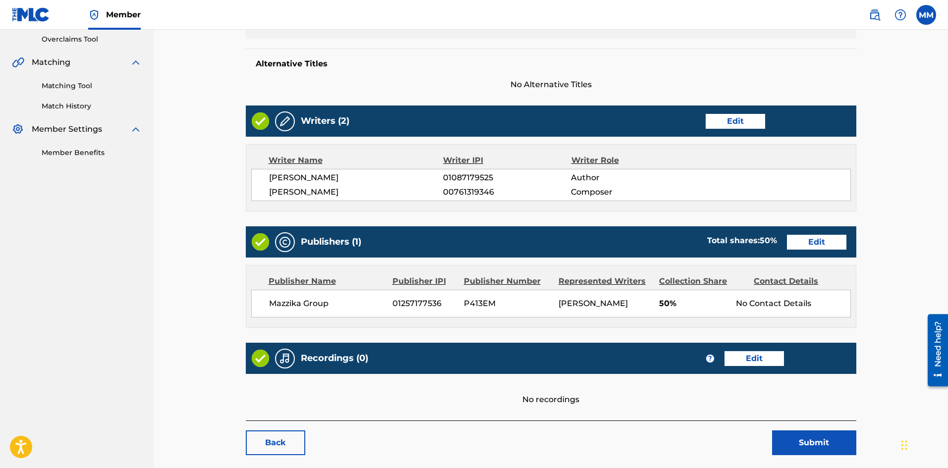
click at [732, 120] on link "Edit" at bounding box center [735, 121] width 59 height 15
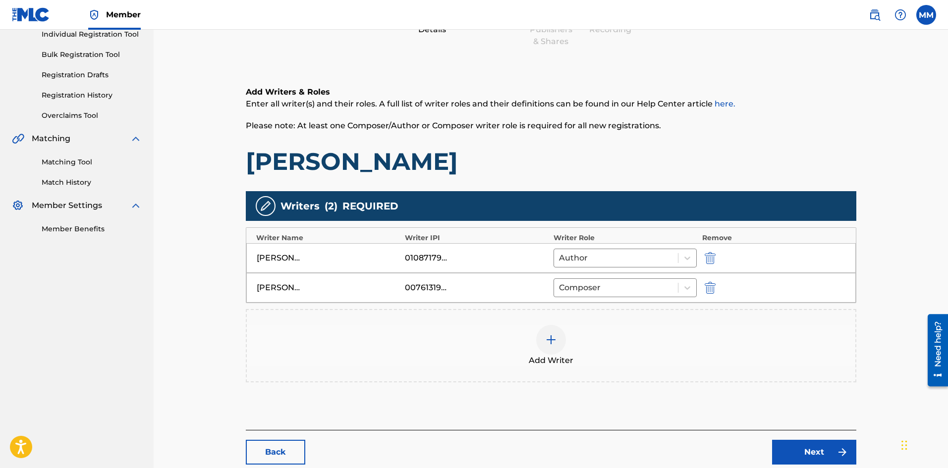
scroll to position [191, 0]
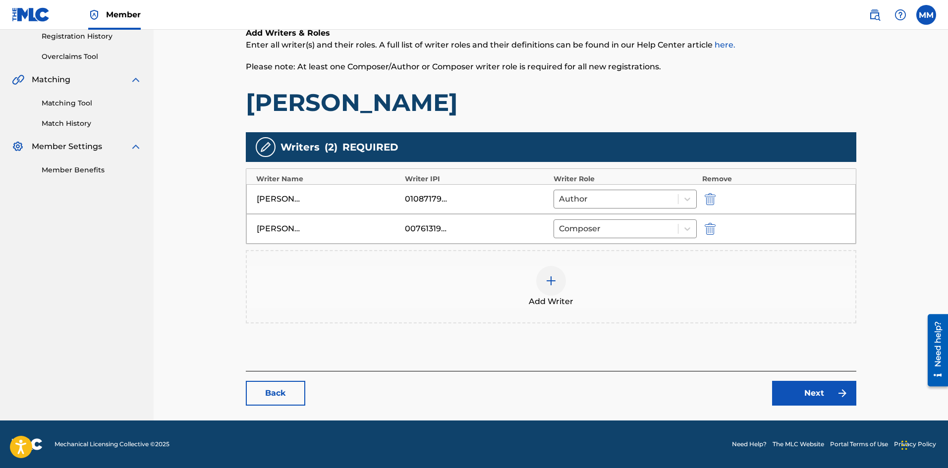
click at [549, 283] on img at bounding box center [551, 281] width 12 height 12
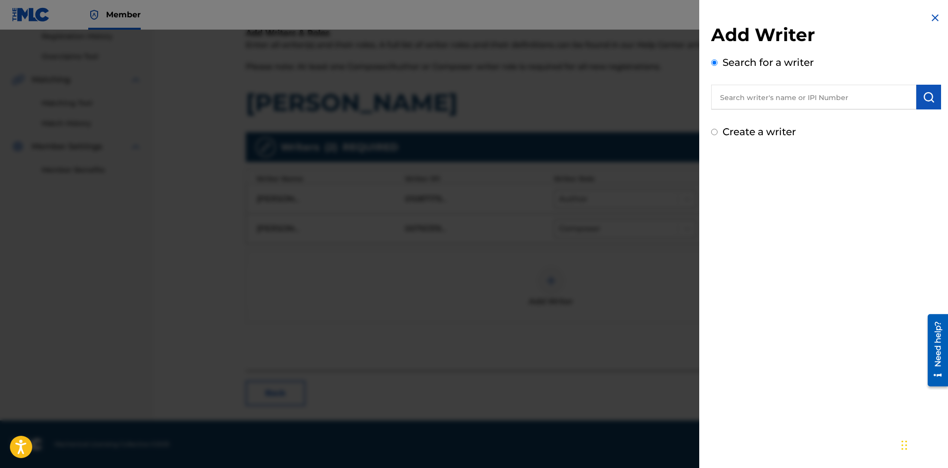
click at [109, 206] on div at bounding box center [474, 264] width 948 height 468
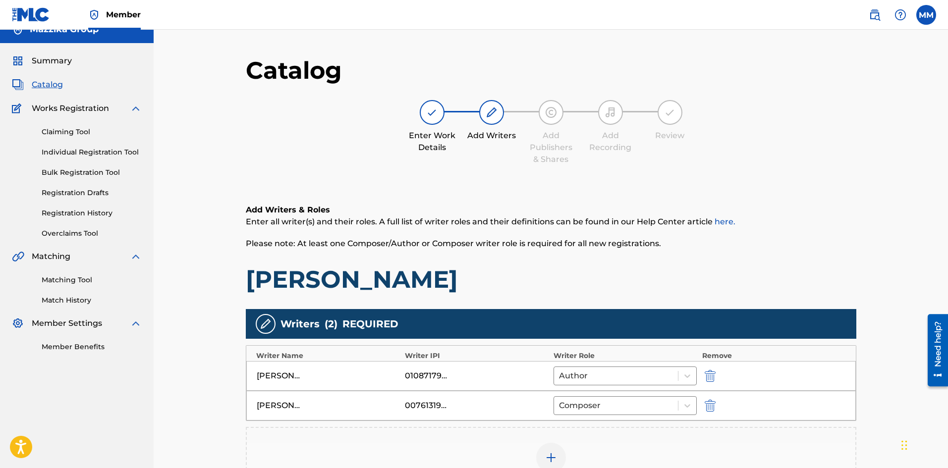
scroll to position [0, 0]
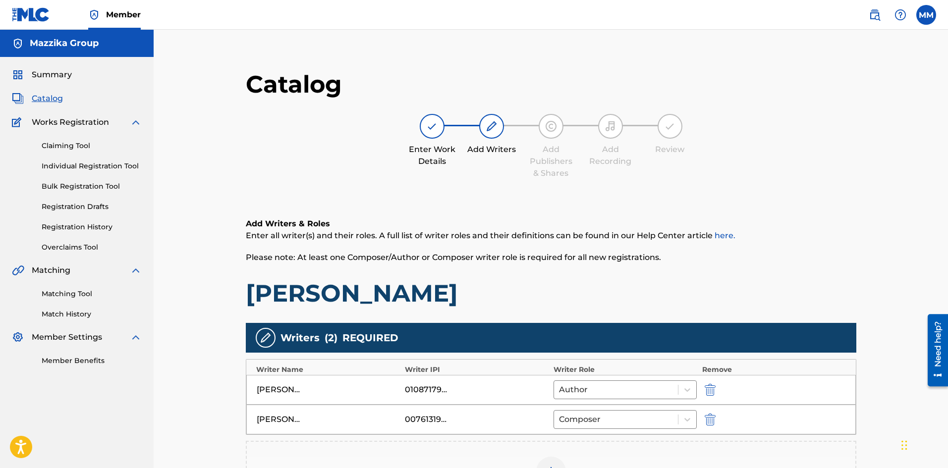
click at [68, 224] on link "Registration History" at bounding box center [92, 227] width 100 height 10
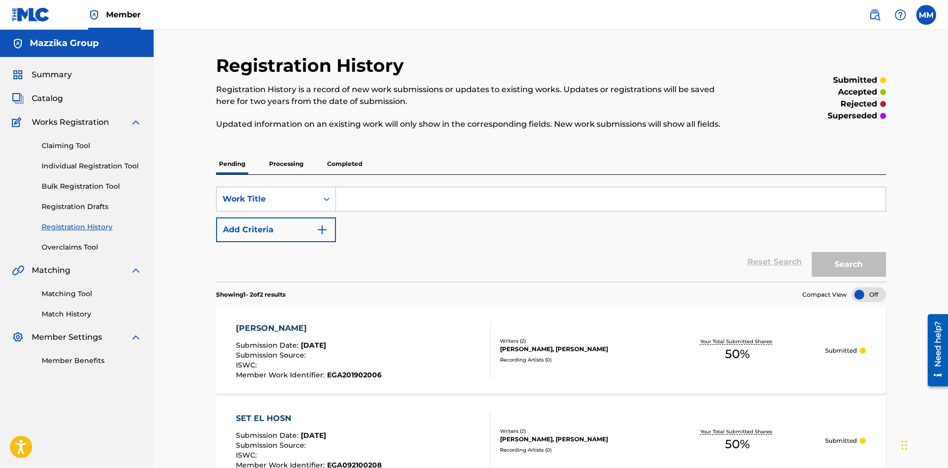
click at [44, 98] on span "Catalog" at bounding box center [47, 99] width 31 height 12
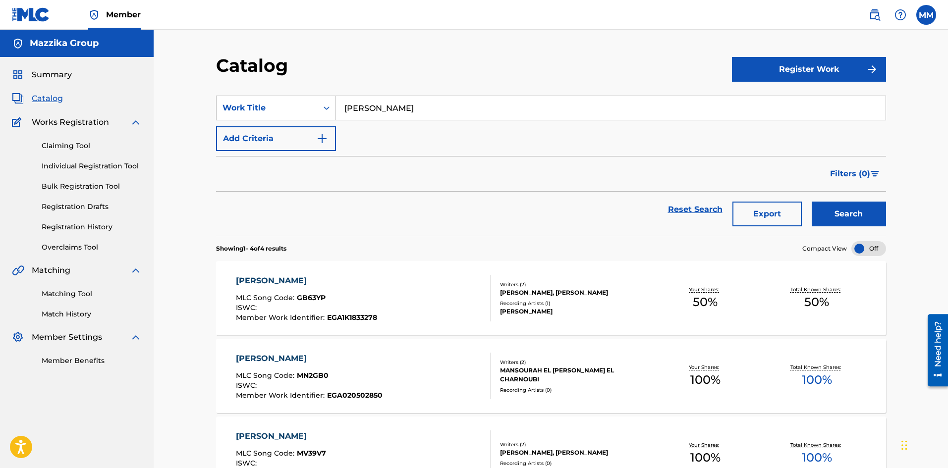
click at [251, 281] on div "[PERSON_NAME]" at bounding box center [306, 281] width 141 height 12
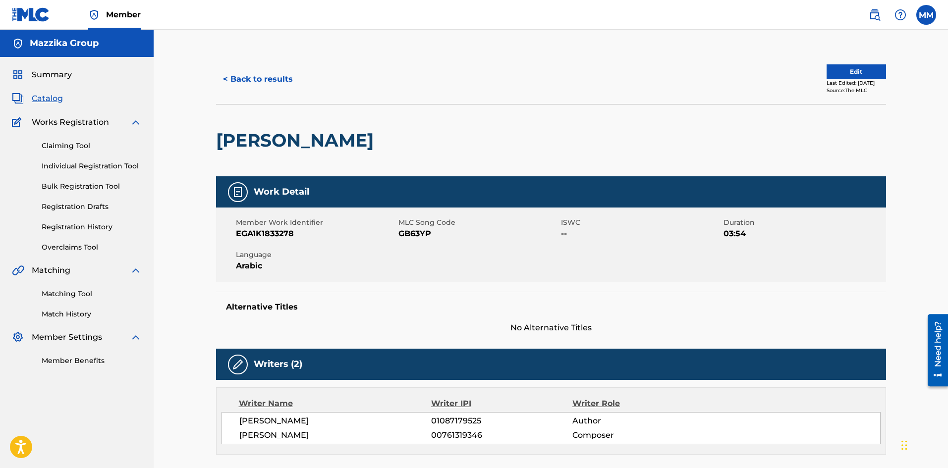
click at [812, 72] on button "Edit" at bounding box center [856, 71] width 59 height 15
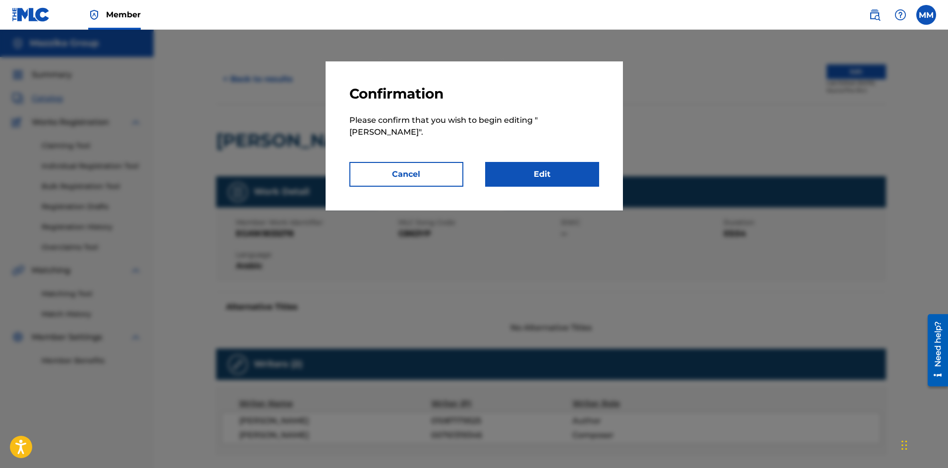
click at [514, 166] on link "Edit" at bounding box center [542, 174] width 114 height 25
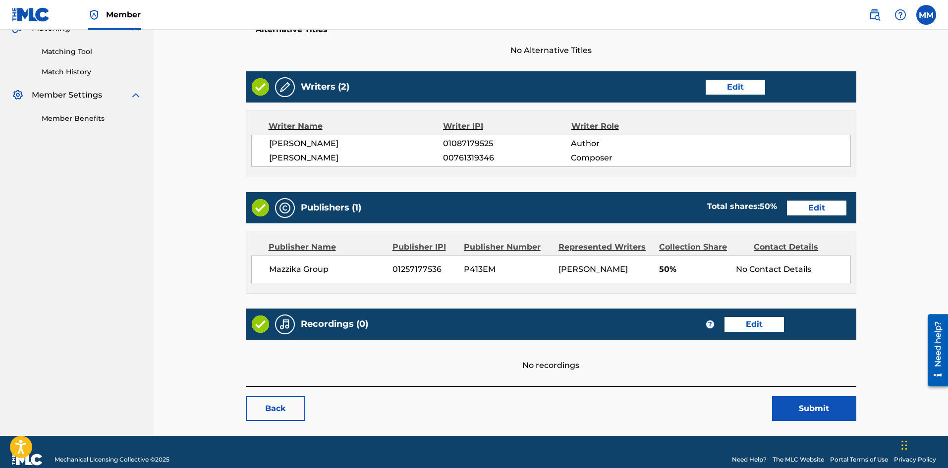
scroll to position [258, 0]
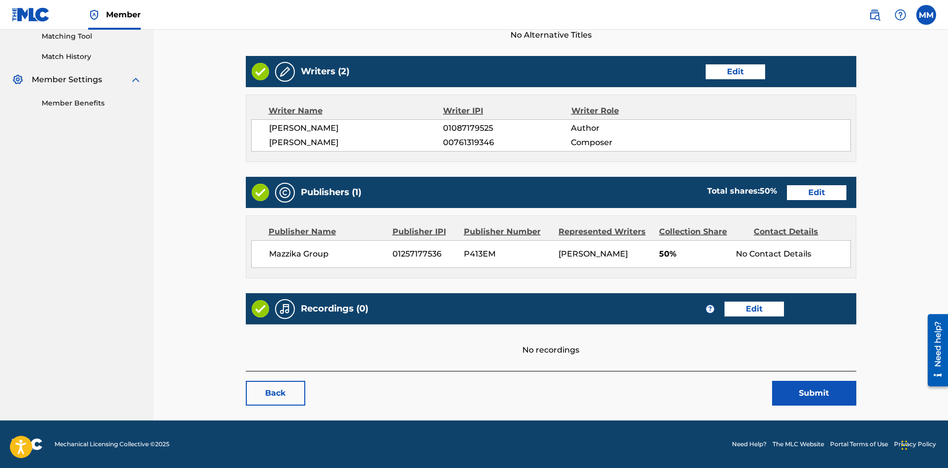
click at [728, 76] on link "Edit" at bounding box center [735, 71] width 59 height 15
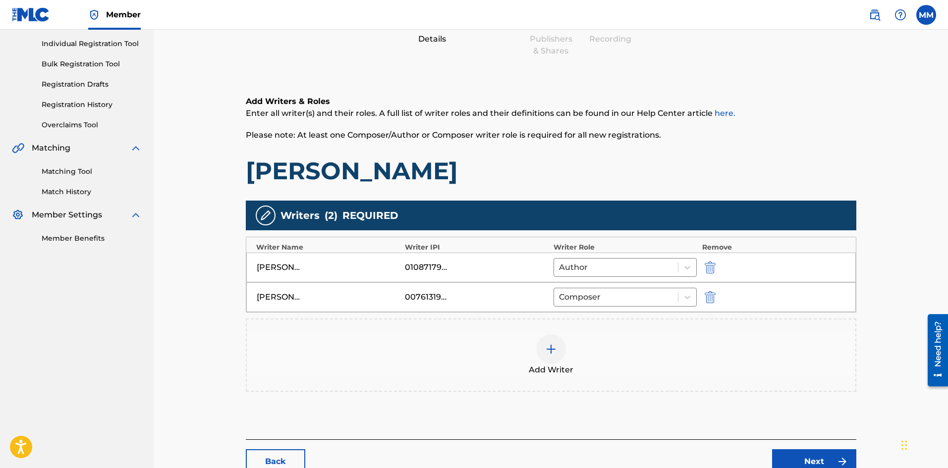
scroll to position [149, 0]
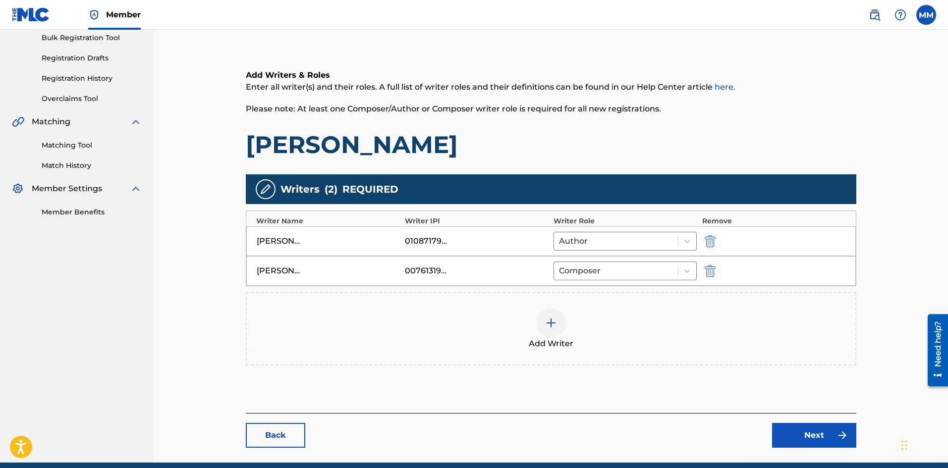
click at [545, 322] on img at bounding box center [551, 323] width 12 height 12
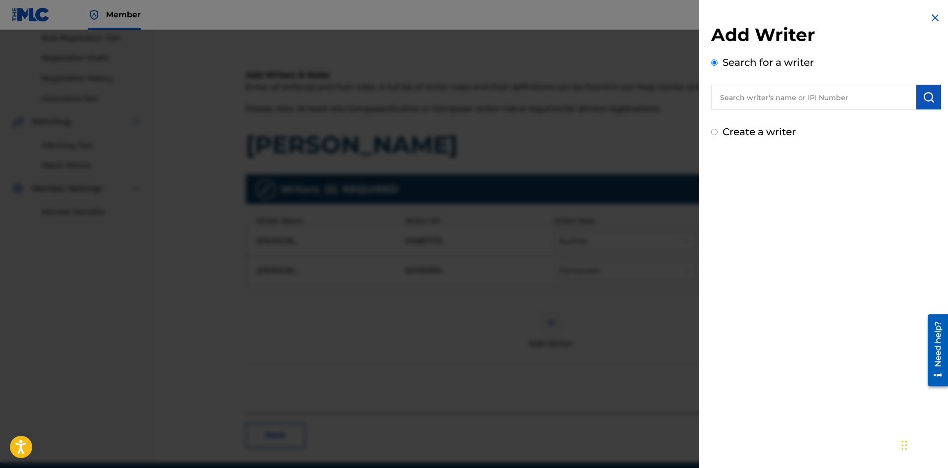
paste input "1245408369"
click at [721, 101] on input "1245408369" at bounding box center [813, 97] width 205 height 25
type input "01245408369"
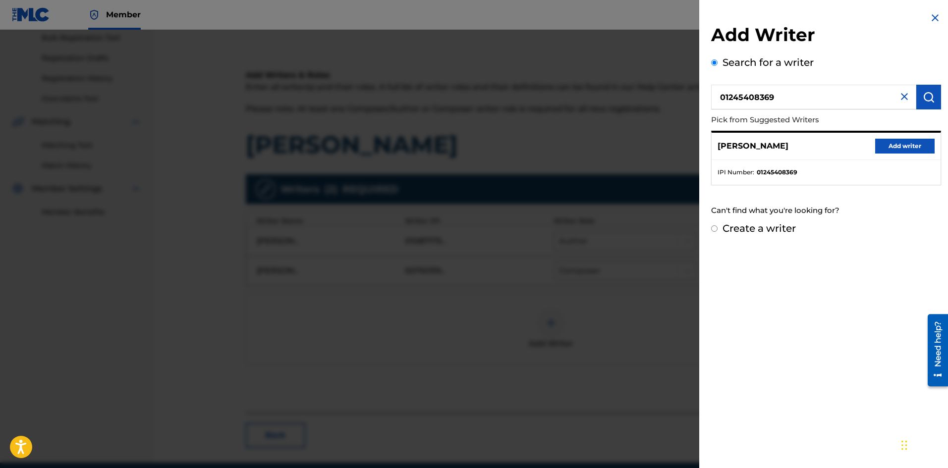
click at [812, 143] on button "Add writer" at bounding box center [904, 146] width 59 height 15
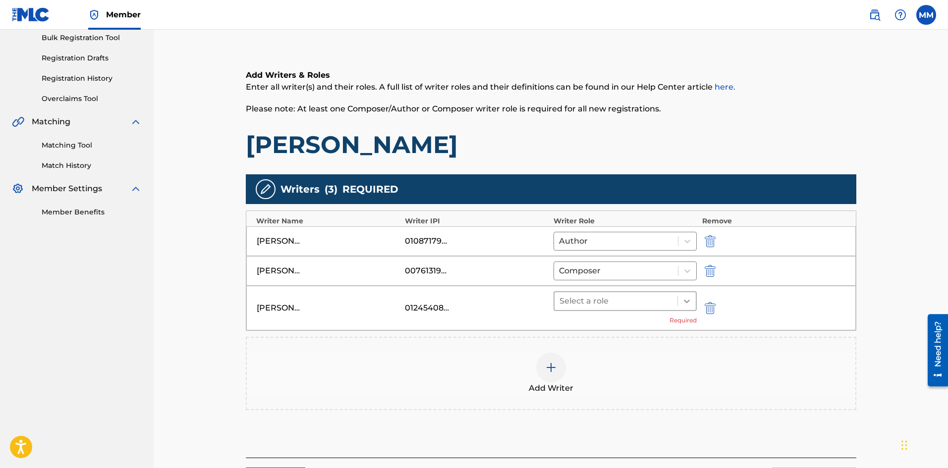
click at [690, 305] on icon at bounding box center [687, 301] width 10 height 10
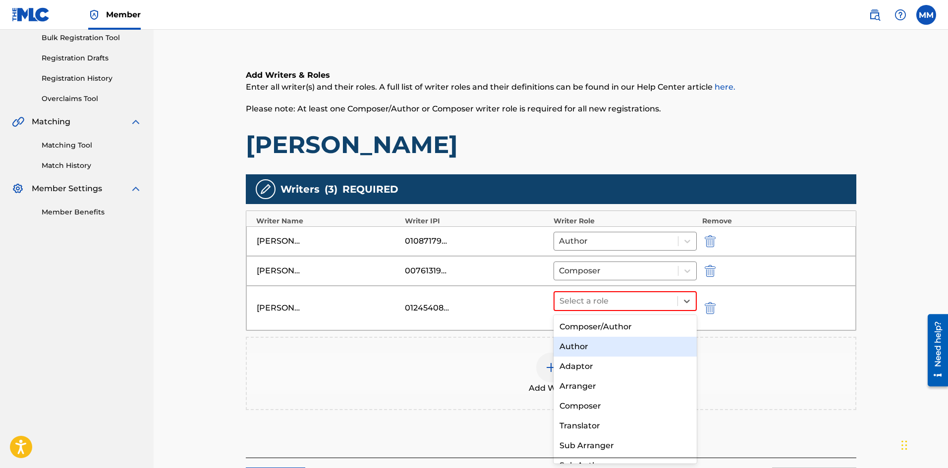
click at [607, 345] on div "Author" at bounding box center [626, 347] width 144 height 20
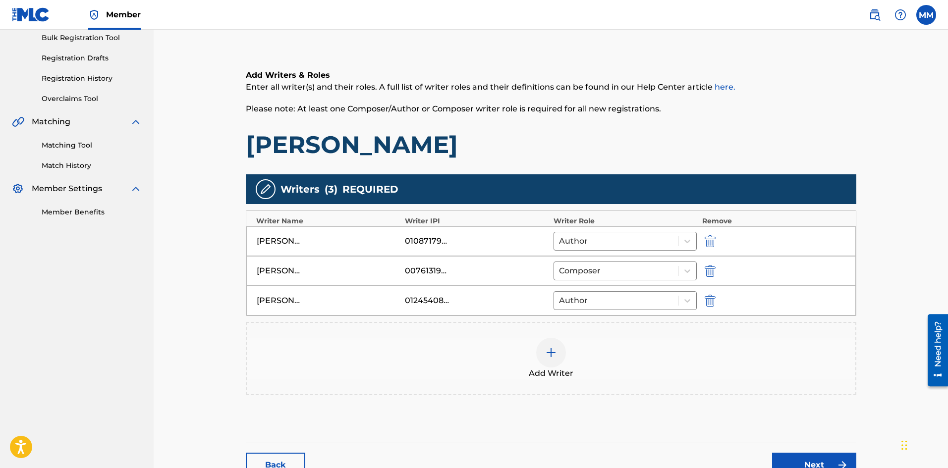
click at [709, 240] on img "submit" at bounding box center [710, 241] width 11 height 12
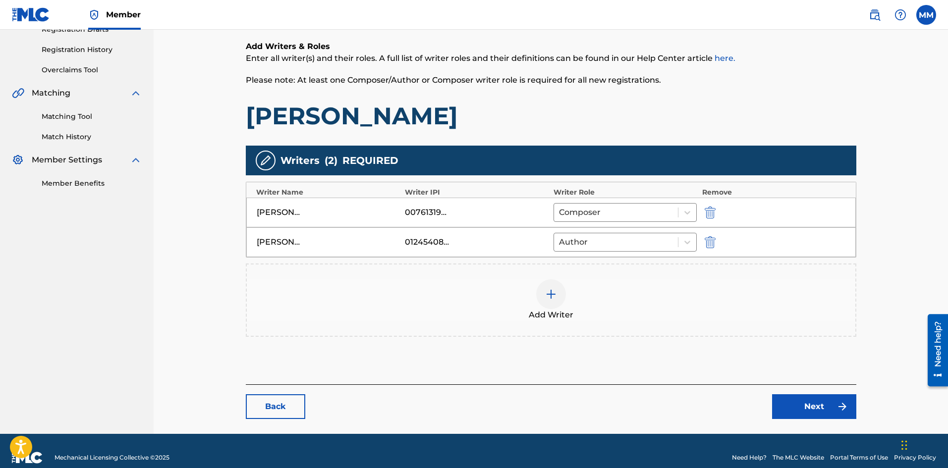
scroll to position [191, 0]
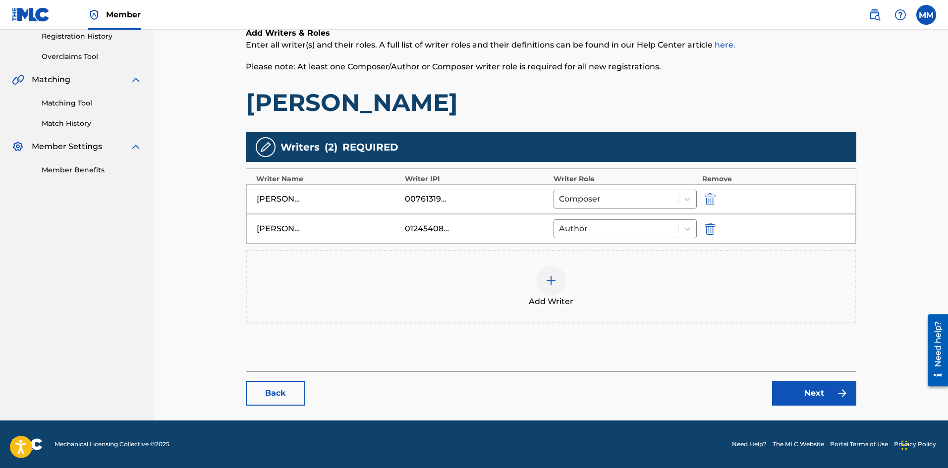
click at [812, 386] on link "Next" at bounding box center [814, 393] width 84 height 25
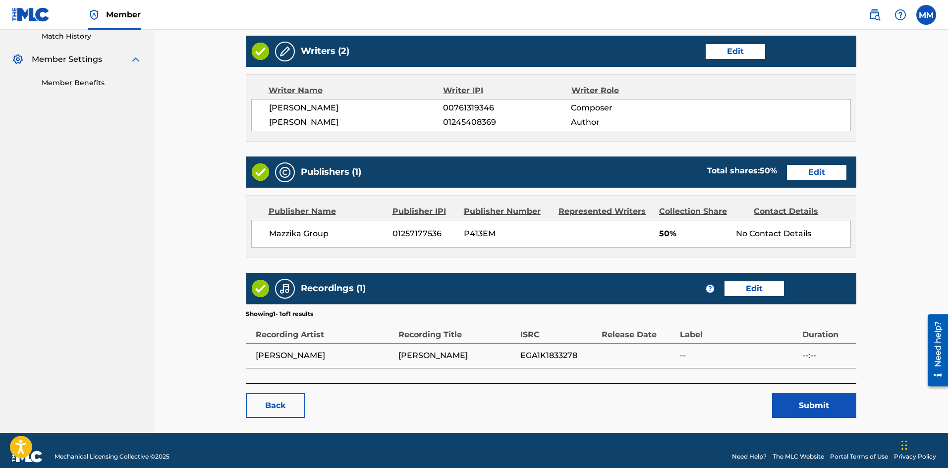
scroll to position [290, 0]
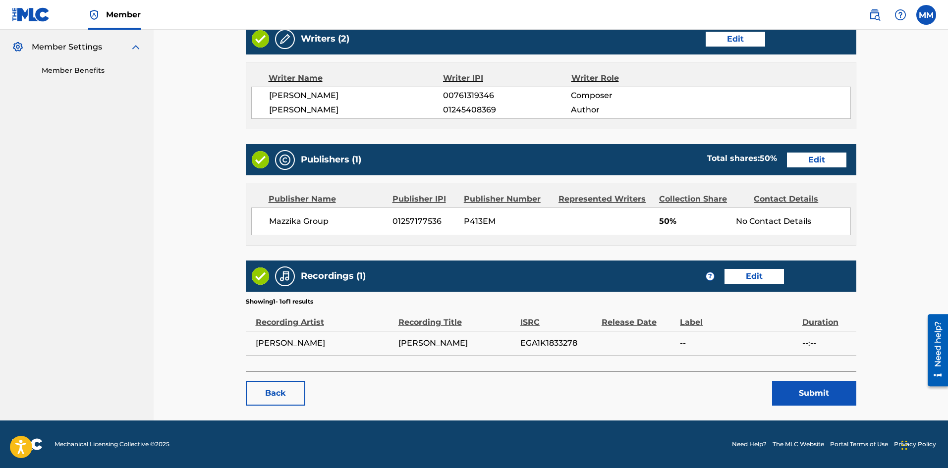
click at [812, 162] on link "Edit" at bounding box center [816, 160] width 59 height 15
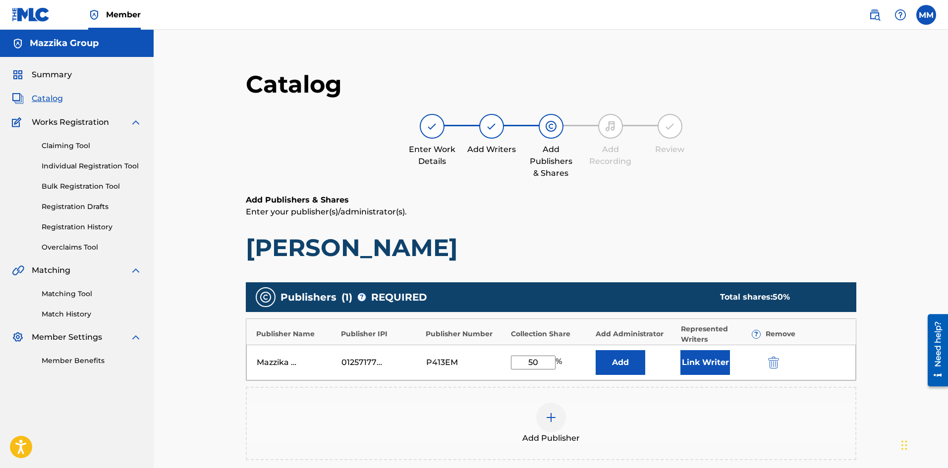
click at [702, 364] on button "Link Writer" at bounding box center [706, 362] width 50 height 25
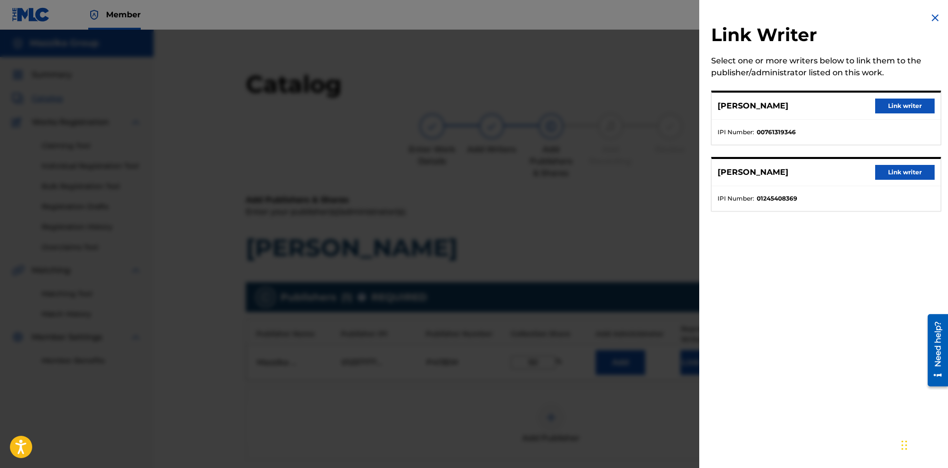
click at [812, 102] on button "Link writer" at bounding box center [904, 106] width 59 height 15
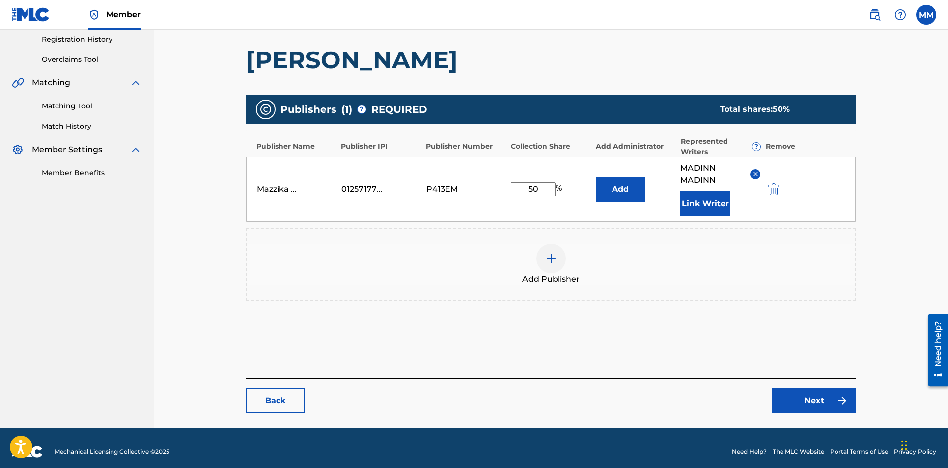
scroll to position [195, 0]
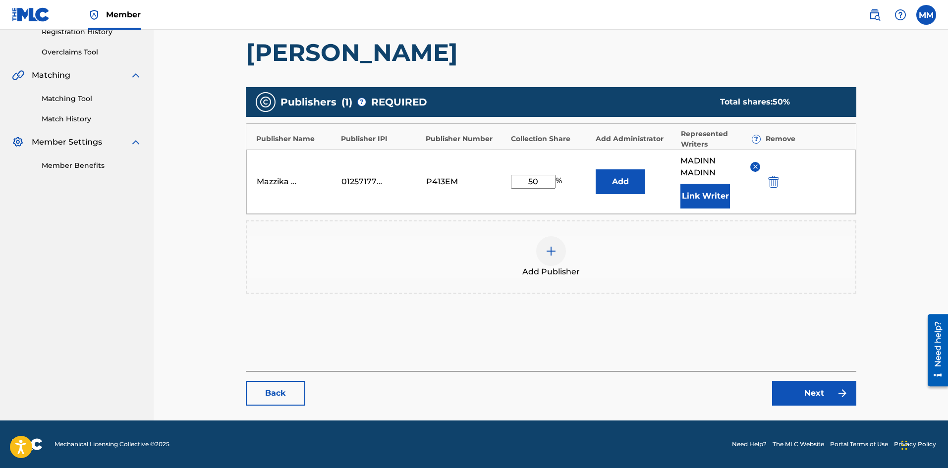
click at [799, 398] on link "Next" at bounding box center [814, 393] width 84 height 25
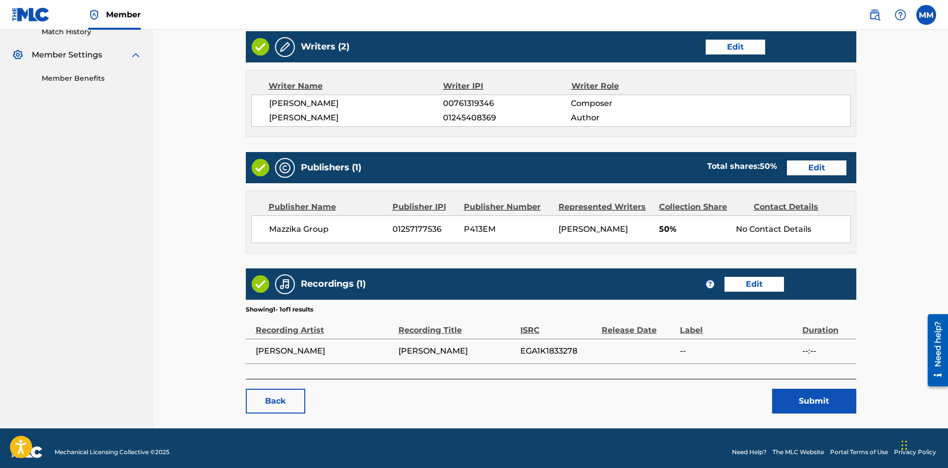
scroll to position [290, 0]
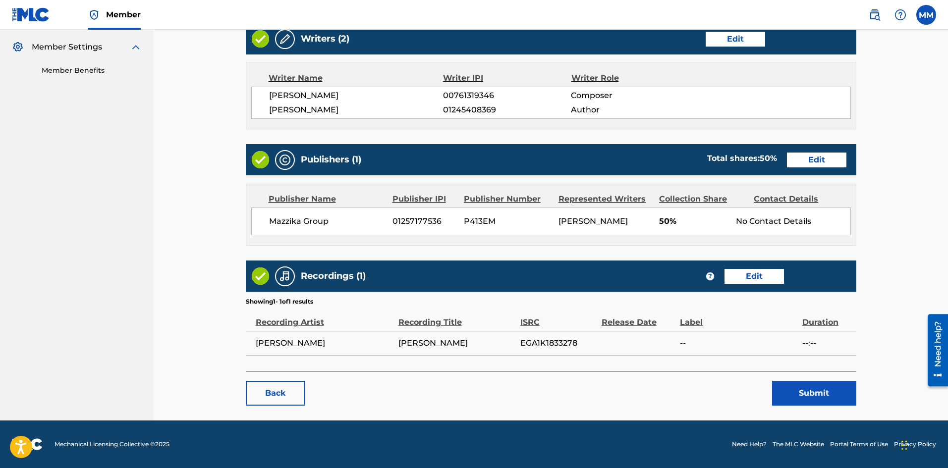
click at [799, 398] on button "Submit" at bounding box center [814, 393] width 84 height 25
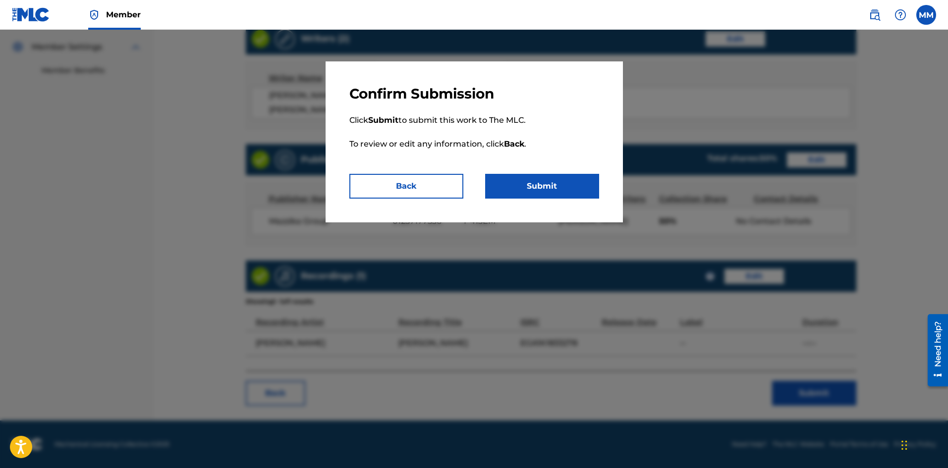
click at [531, 192] on button "Submit" at bounding box center [542, 186] width 114 height 25
